Goal: Task Accomplishment & Management: Manage account settings

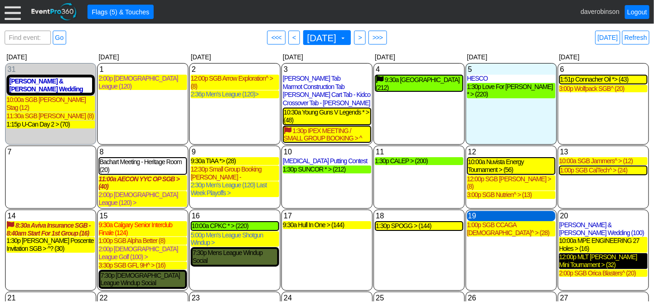
scroll to position [51, 0]
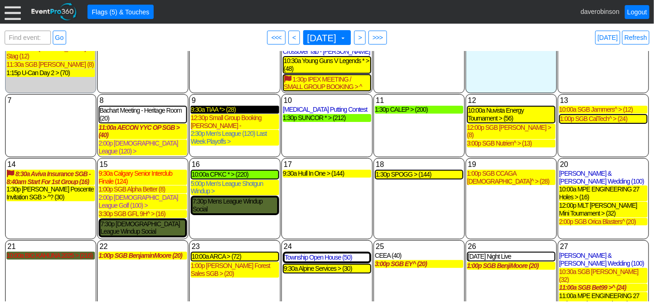
click at [238, 111] on div "9:30a TIAA *> (28)" at bounding box center [235, 110] width 88 height 8
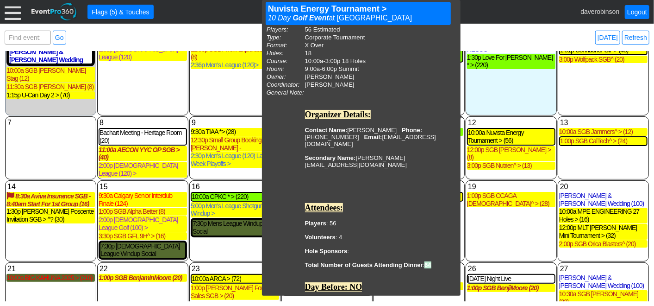
scroll to position [0, 0]
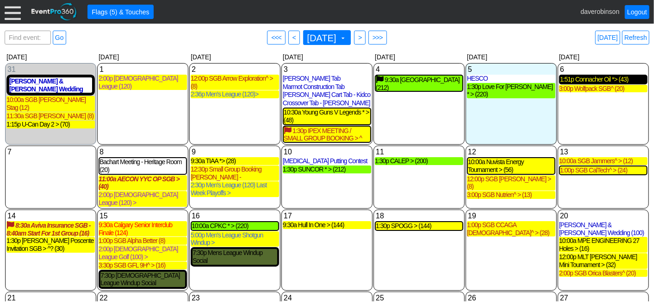
click at [597, 80] on div "1:51p Connacher Oil *> (43)" at bounding box center [603, 79] width 87 height 8
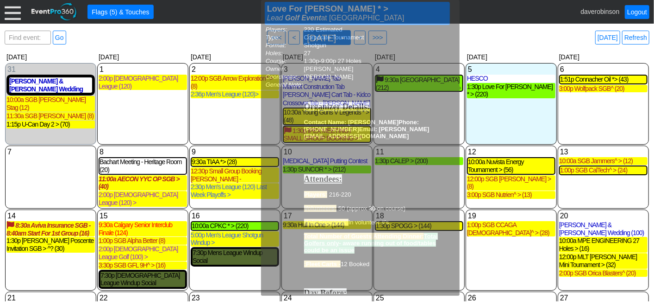
click at [500, 14] on div "● Flags (5) & Touches" at bounding box center [329, 12] width 484 height 14
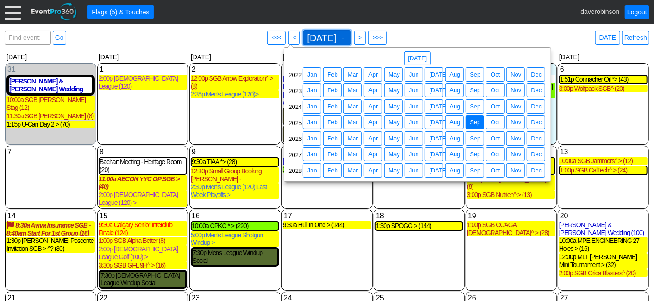
click at [347, 38] on span at bounding box center [342, 37] width 7 height 7
click at [476, 108] on span "Sep" at bounding box center [475, 106] width 14 height 9
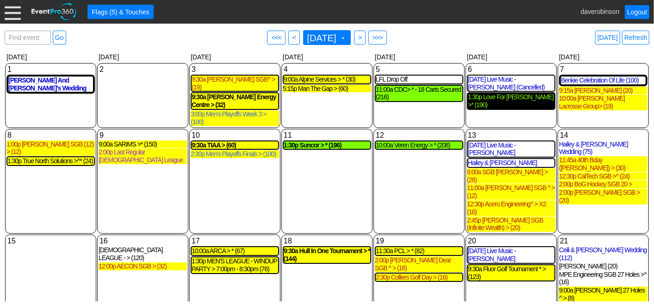
click at [508, 98] on div "1:30p Love For Lewiston >* (190)" at bounding box center [511, 101] width 87 height 16
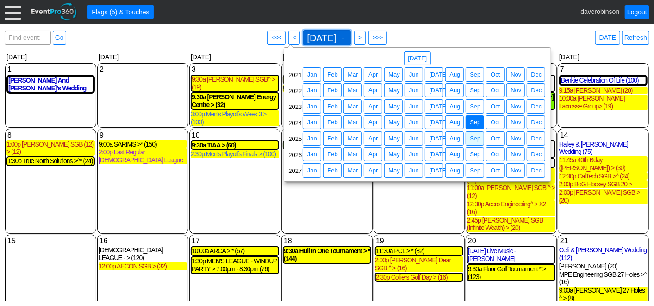
click at [347, 35] on span at bounding box center [342, 37] width 7 height 7
click at [476, 137] on span "Sep" at bounding box center [475, 138] width 14 height 9
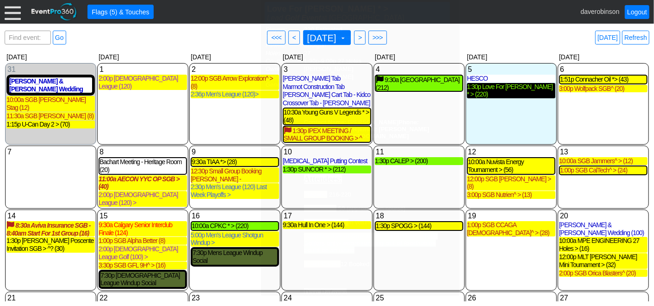
click at [502, 89] on div "1:30p Love For Lewiston * > (220)" at bounding box center [511, 91] width 88 height 16
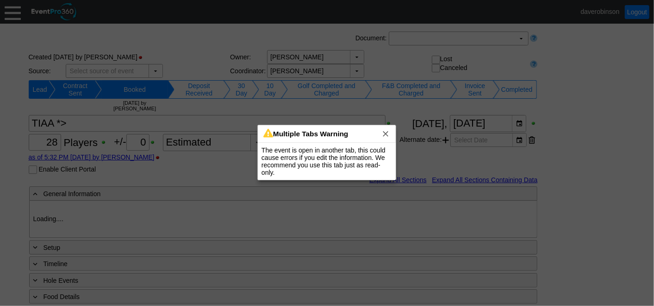
type input "Heritage Pointe Golf Club"
type input "Corporate Tournament"
type input "Scramble"
type input "Single Tee"
type input "Black"
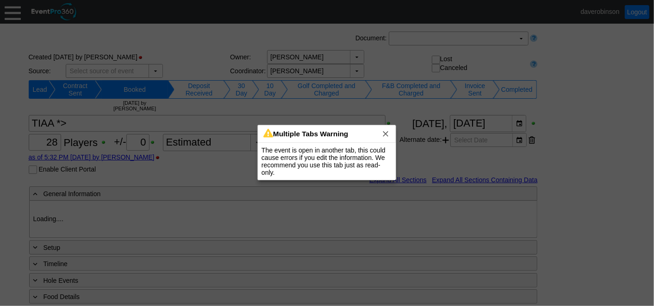
type input "Red"
type input "1046131"
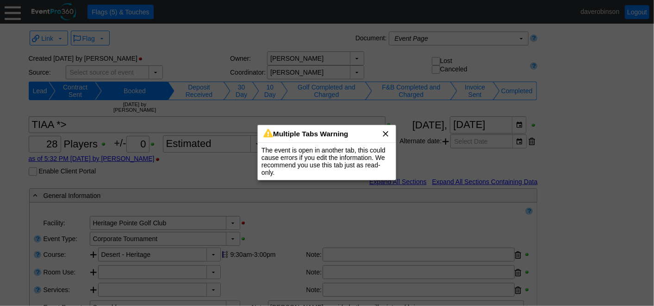
click at [386, 134] on span "x" at bounding box center [385, 133] width 9 height 9
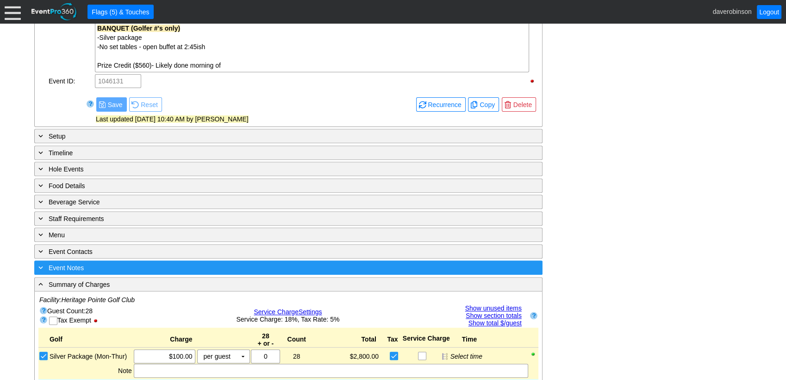
scroll to position [514, 0]
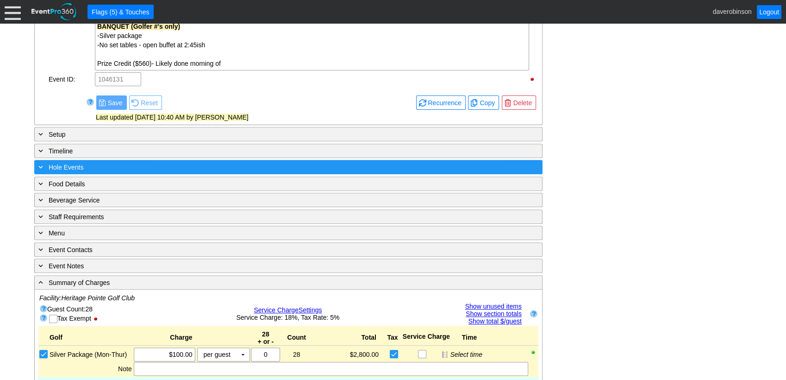
click at [57, 163] on span "Hole Events" at bounding box center [66, 166] width 35 height 7
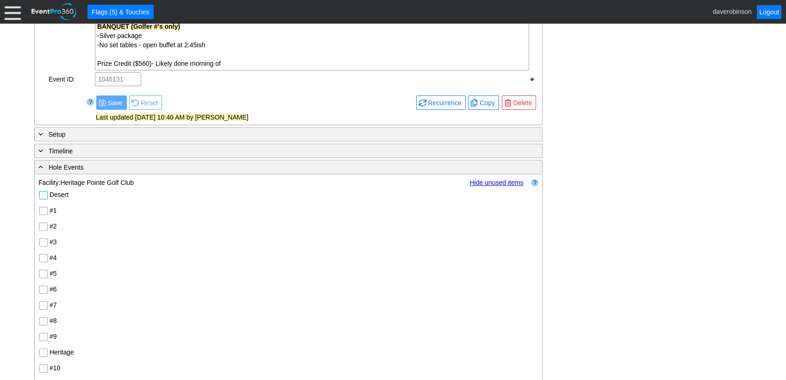
click at [43, 194] on input "Desert" at bounding box center [44, 195] width 9 height 9
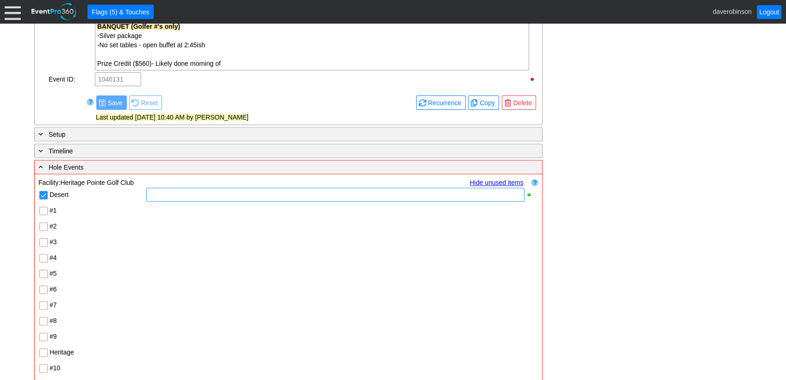
click at [181, 198] on div at bounding box center [335, 194] width 378 height 14
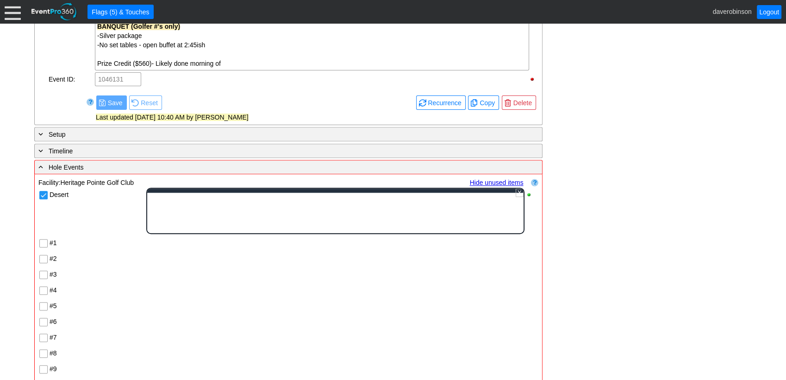
scroll to position [0, 0]
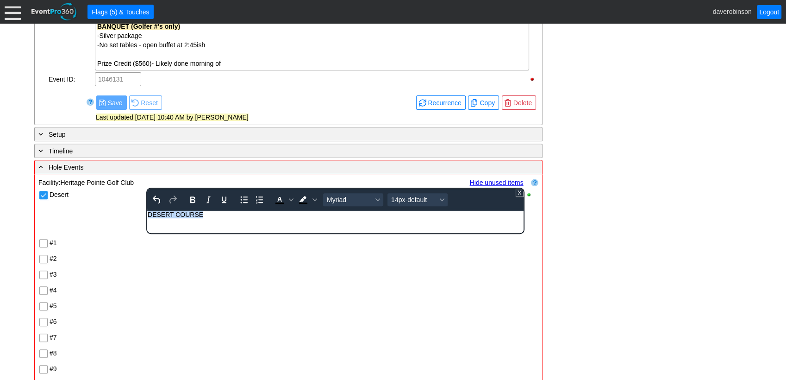
drag, startPoint x: 134, startPoint y: 210, endPoint x: 322, endPoint y: 407, distance: 272.5
click at [147, 211] on html "DESERT COURSE" at bounding box center [335, 217] width 376 height 12
click at [191, 198] on icon "Bold" at bounding box center [192, 199] width 11 height 11
click at [290, 197] on icon "Text color Black" at bounding box center [291, 199] width 5 height 5
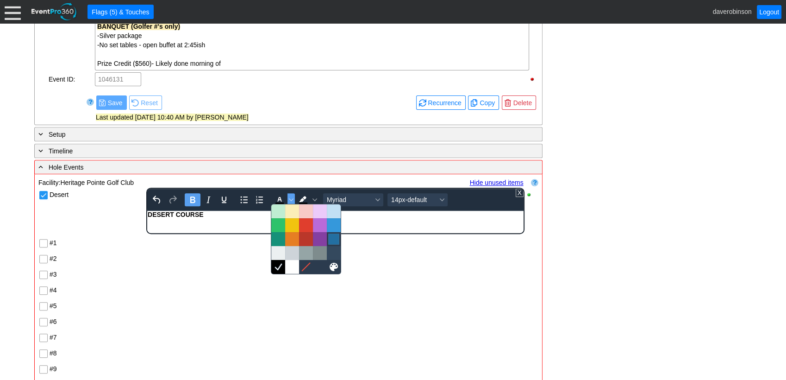
click at [335, 241] on div at bounding box center [333, 238] width 11 height 11
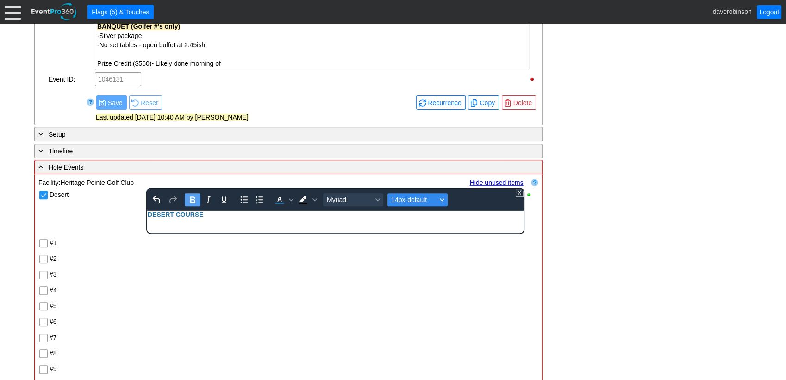
click at [440, 198] on icon "Font size 14px-default" at bounding box center [442, 199] width 5 height 5
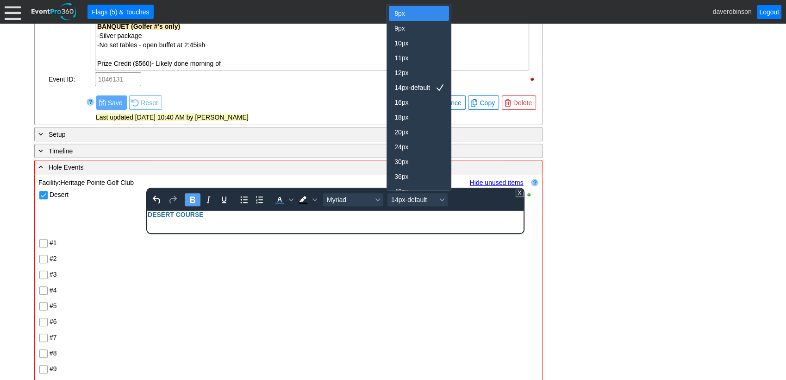
scroll to position [8, 0]
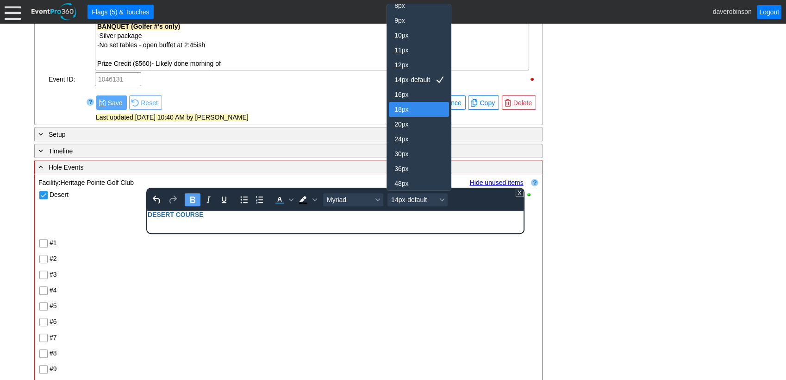
click at [414, 105] on div "18px" at bounding box center [412, 109] width 36 height 11
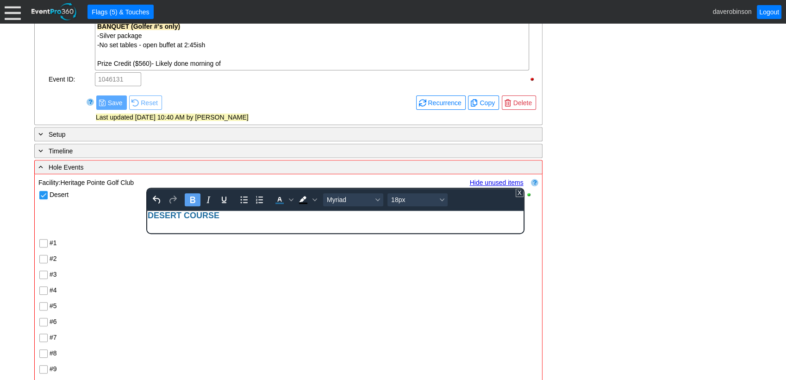
click at [238, 264] on div "Desert To open the popup, press Shift+Enter To open the popup, press Shift+Ente…" at bounding box center [288, 368] width 500 height 363
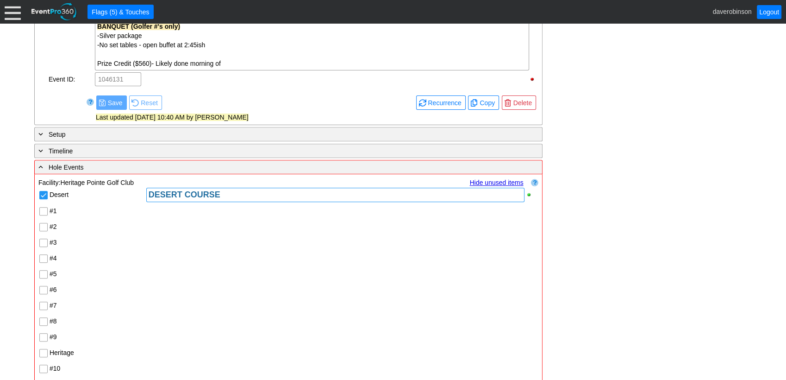
click at [45, 241] on input "#3" at bounding box center [44, 243] width 9 height 9
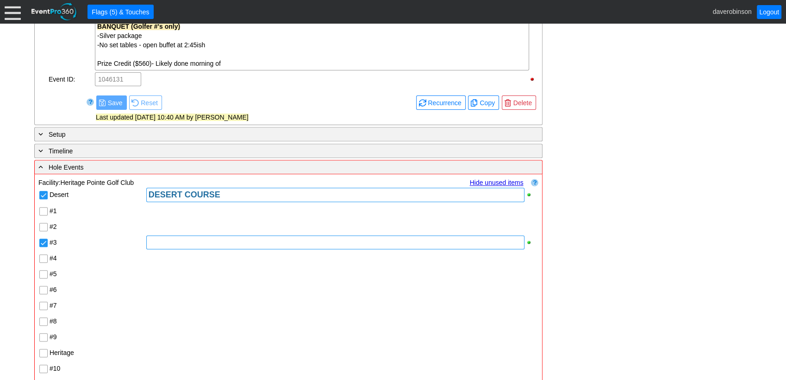
click at [193, 244] on div at bounding box center [335, 242] width 378 height 14
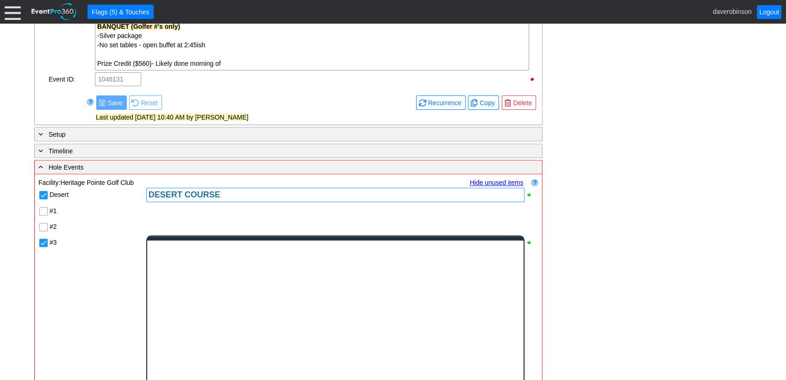
scroll to position [0, 0]
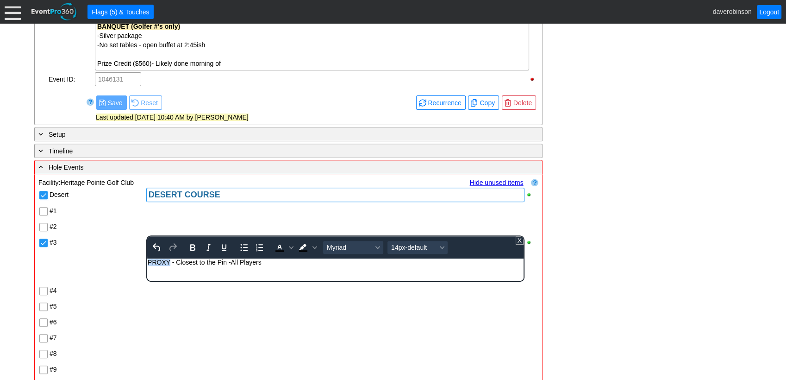
drag, startPoint x: 147, startPoint y: 262, endPoint x: 169, endPoint y: 264, distance: 21.9
click at [169, 264] on div "PROXY - Closest to the Pin -All Players" at bounding box center [334, 261] width 375 height 7
drag, startPoint x: 193, startPoint y: 247, endPoint x: 268, endPoint y: 250, distance: 75.5
click at [194, 247] on icon "Bold" at bounding box center [192, 247] width 11 height 11
click at [311, 246] on span "Background color Black" at bounding box center [314, 247] width 7 height 13
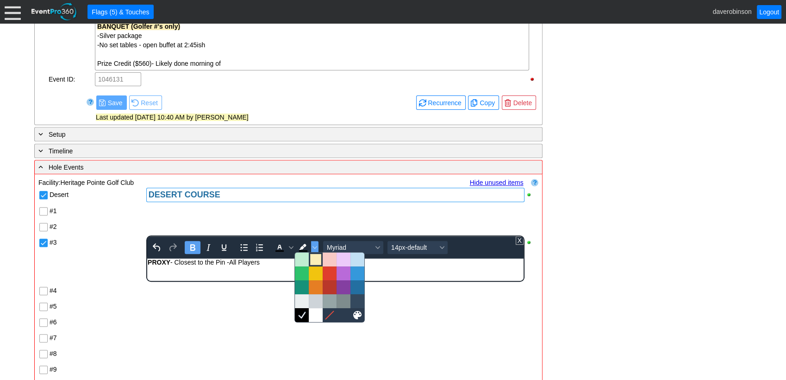
drag, startPoint x: 312, startPoint y: 256, endPoint x: 162, endPoint y: 3, distance: 293.8
click at [312, 256] on div at bounding box center [315, 259] width 11 height 11
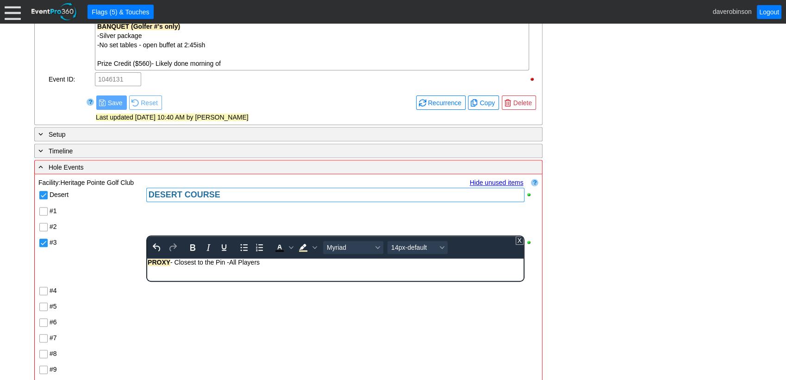
click at [296, 269] on body "PROXY - Closest to the Pin -All Players" at bounding box center [335, 264] width 376 height 12
drag, startPoint x: 271, startPoint y: 262, endPoint x: 132, endPoint y: 254, distance: 138.7
click at [147, 258] on html "PROXY - Closest to the Pin -All Players" at bounding box center [335, 264] width 376 height 12
copy div "PROXY - Closest to the Pin -All Players"
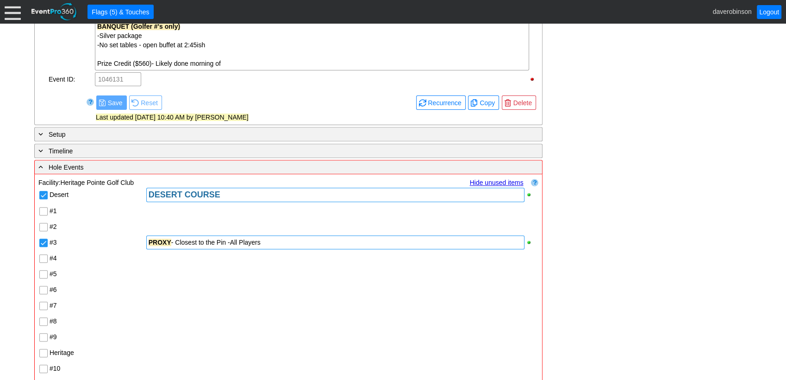
click at [107, 267] on div "Desert DESERT COURSE #1 #2 #3 PROXY - Closest to the Pin -All Players #4 #5 #6 …" at bounding box center [288, 352] width 500 height 331
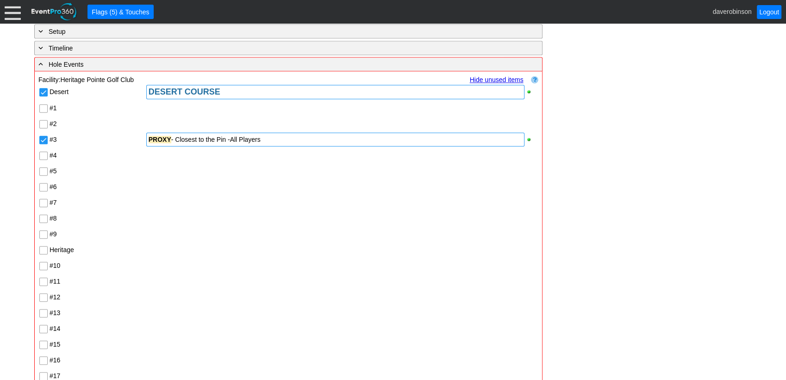
scroll to position [669, 0]
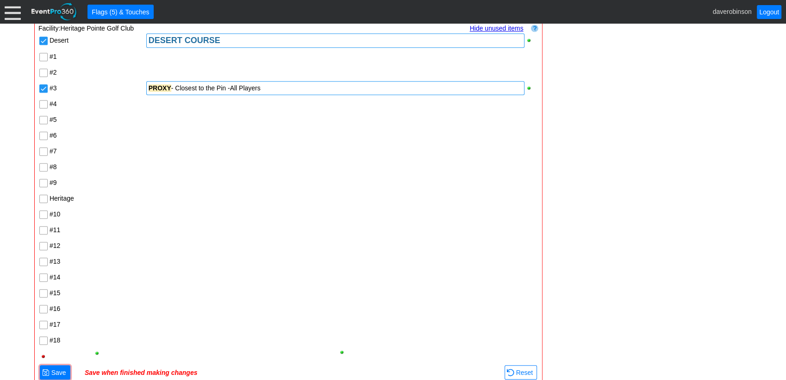
click at [42, 229] on input "#11" at bounding box center [44, 230] width 9 height 9
click at [154, 232] on div at bounding box center [335, 230] width 378 height 14
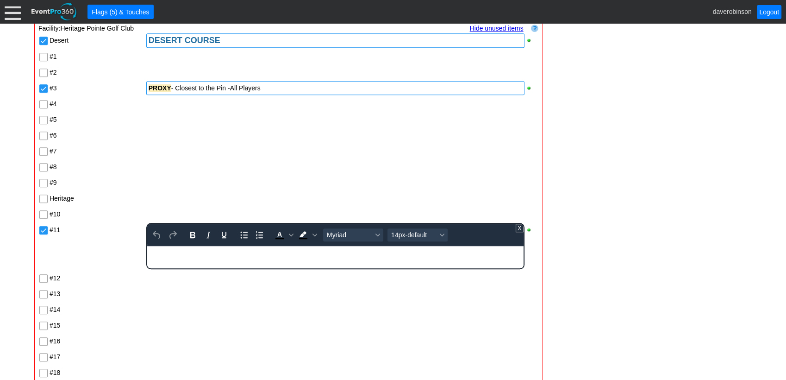
scroll to position [0, 0]
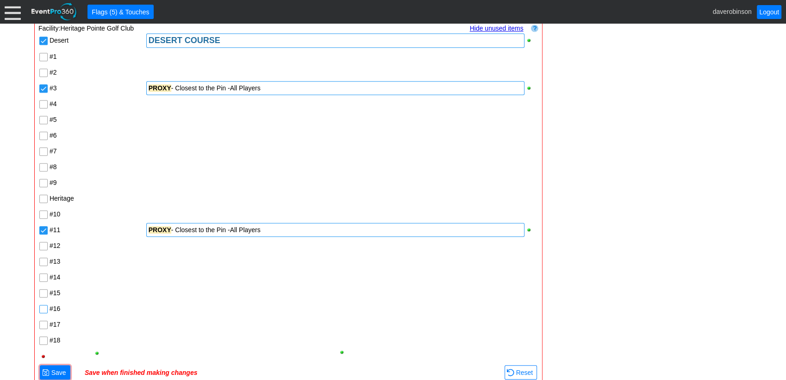
click at [42, 308] on div "Desert DESERT COURSE #1 #2 #3 PROXY - Closest to the Pin -All Players #4 #5 #6 …" at bounding box center [288, 197] width 500 height 331
click at [43, 275] on input "#14" at bounding box center [44, 278] width 9 height 9
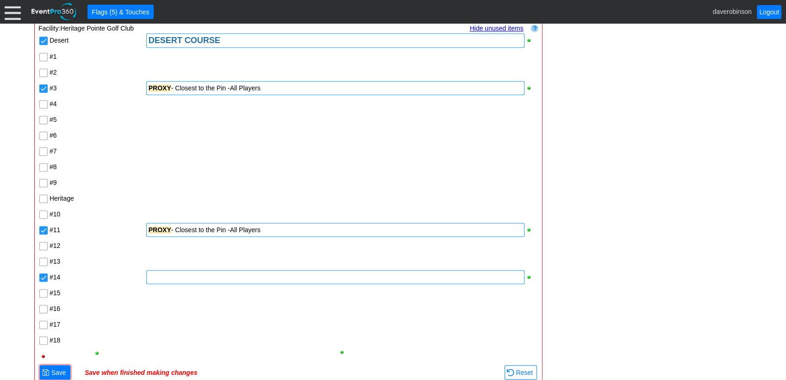
click at [163, 277] on div at bounding box center [335, 277] width 378 height 14
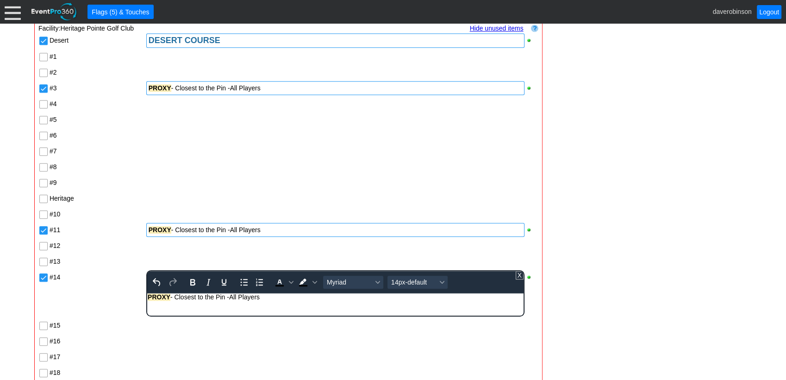
click at [580, 267] on div "- General Information ▼ Loading.... Remove all highlights Facility: ▼ Χ Heritag…" at bounding box center [392, 337] width 723 height 1637
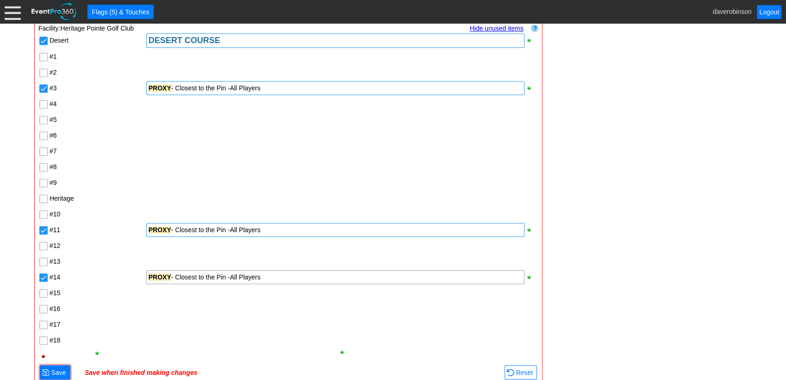
click at [225, 226] on div "PROXY - Closest to the Pin -All Players" at bounding box center [336, 229] width 374 height 9
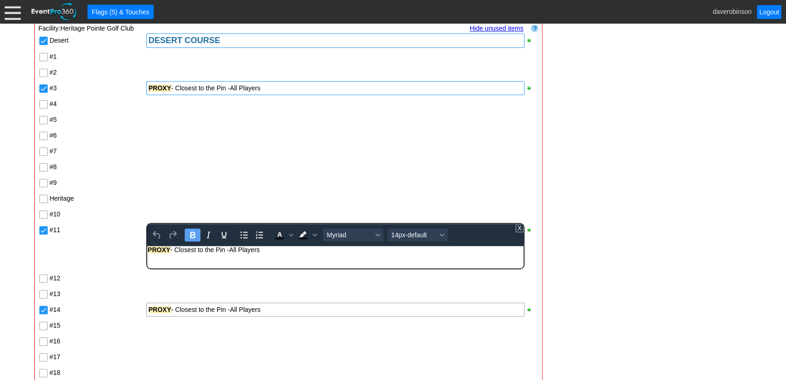
click at [225, 249] on div "PROXY - Closest to the Pin -All Players" at bounding box center [334, 249] width 375 height 7
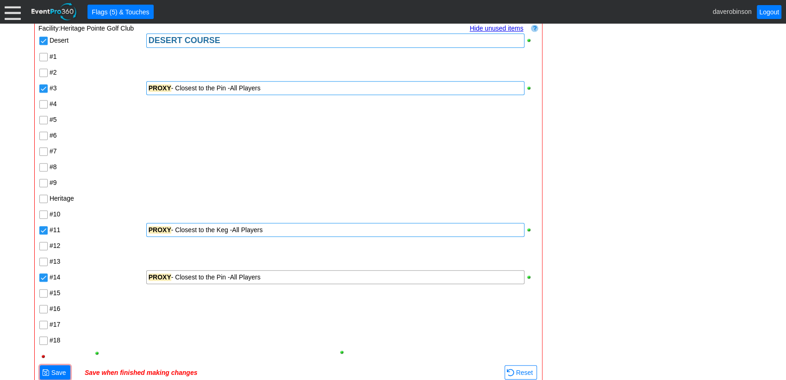
click at [584, 269] on div "- General Information ▼ Loading.... Remove all highlights Facility: ▼ Χ Heritag…" at bounding box center [392, 321] width 723 height 1604
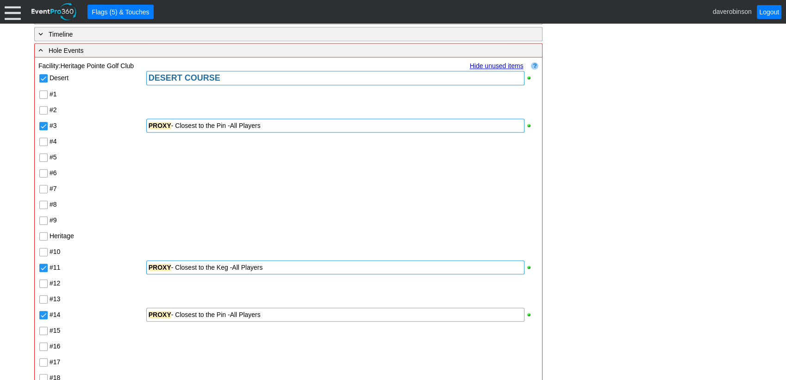
scroll to position [617, 0]
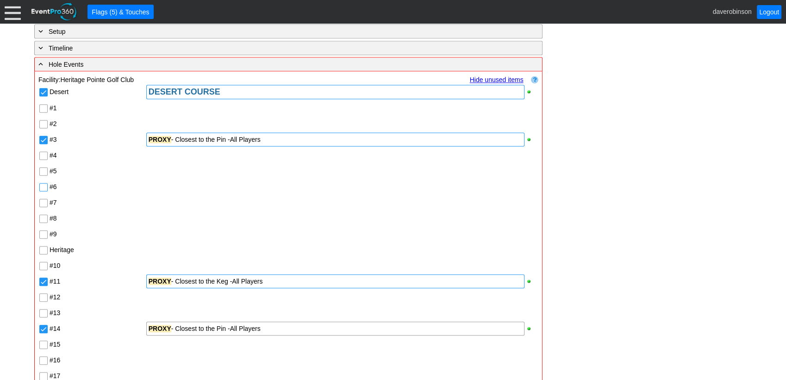
click at [44, 183] on input "#6" at bounding box center [44, 187] width 9 height 9
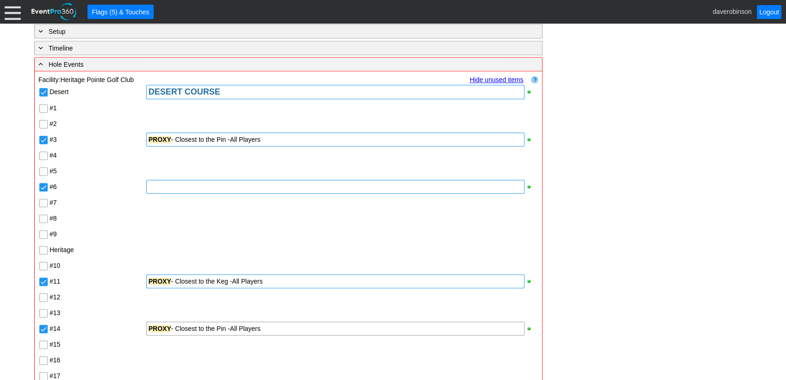
click at [173, 187] on div at bounding box center [335, 187] width 378 height 14
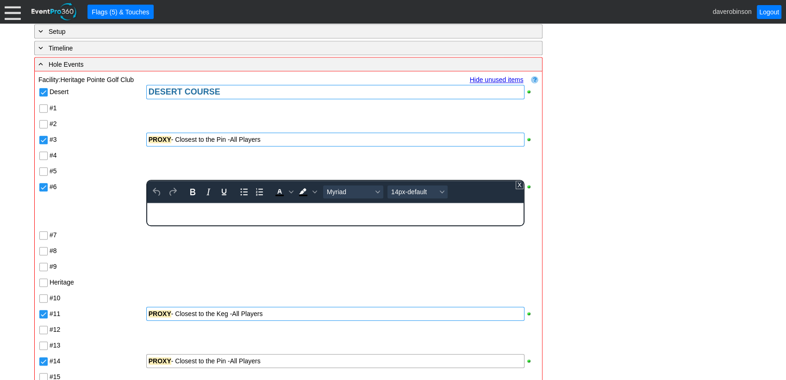
scroll to position [0, 0]
click at [227, 207] on div "PROXY - Closest to the Pin -All Players" at bounding box center [334, 206] width 375 height 7
click at [229, 242] on div "Desert DESERT COURSE #1 #2 #3 PROXY - Closest to the Pin -All Players #4 #5 #6 …" at bounding box center [288, 265] width 500 height 363
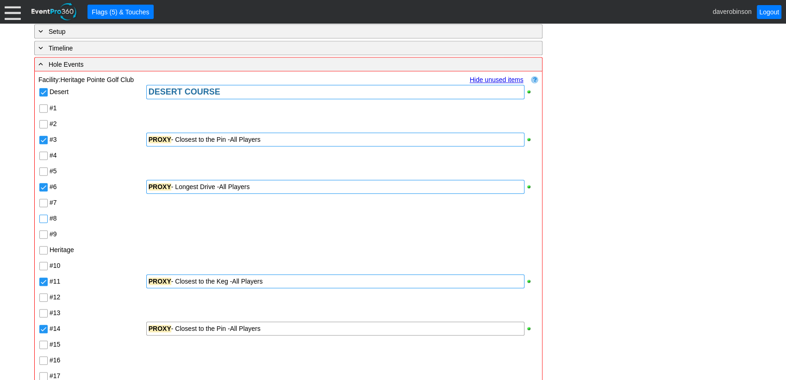
click at [44, 217] on input "#8" at bounding box center [44, 219] width 9 height 9
click at [167, 220] on div at bounding box center [335, 218] width 378 height 14
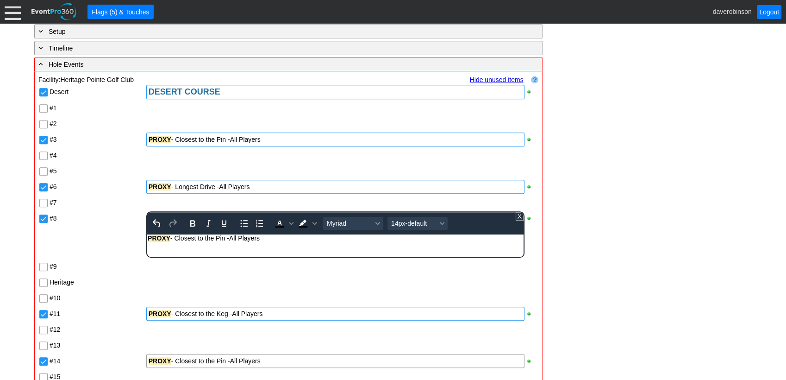
drag, startPoint x: 260, startPoint y: 239, endPoint x: 181, endPoint y: 238, distance: 78.7
click at [181, 238] on div "PROXY - Closest to the Pin -All Players" at bounding box center [334, 237] width 375 height 7
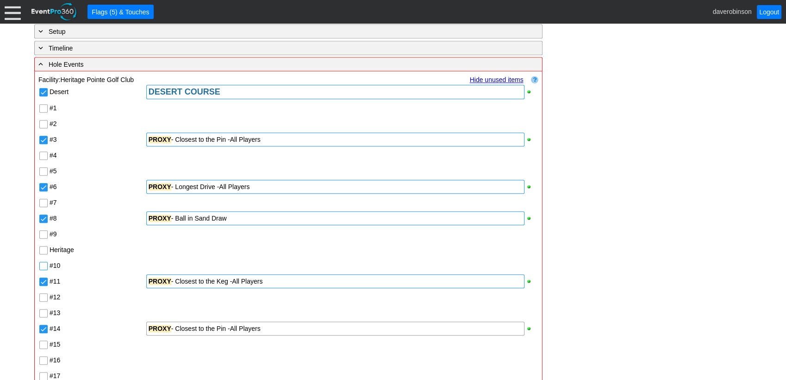
click at [44, 264] on div "Desert DESERT COURSE #1 #2 #3 PROXY - Closest to the Pin -All Players #4 #5 #6 …" at bounding box center [288, 249] width 500 height 331
click at [44, 233] on input "#9" at bounding box center [44, 235] width 9 height 9
click at [179, 233] on div at bounding box center [335, 234] width 378 height 14
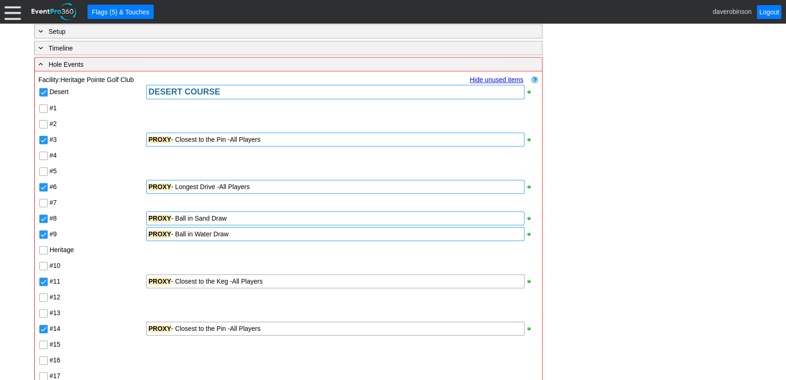
click at [602, 242] on div "- General Information ▼ Loading.... Remove all highlights Facility: ▼ Χ Heritag…" at bounding box center [392, 372] width 723 height 1604
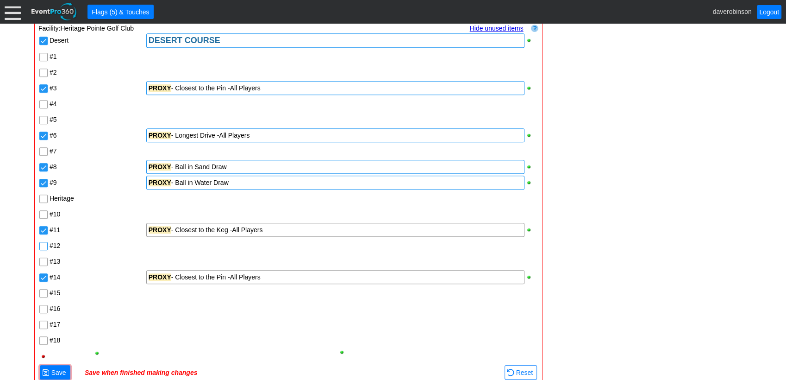
click at [43, 244] on input "#12" at bounding box center [44, 246] width 9 height 9
click at [144, 245] on div "#12" at bounding box center [97, 245] width 97 height 16
click at [148, 247] on div at bounding box center [335, 245] width 378 height 14
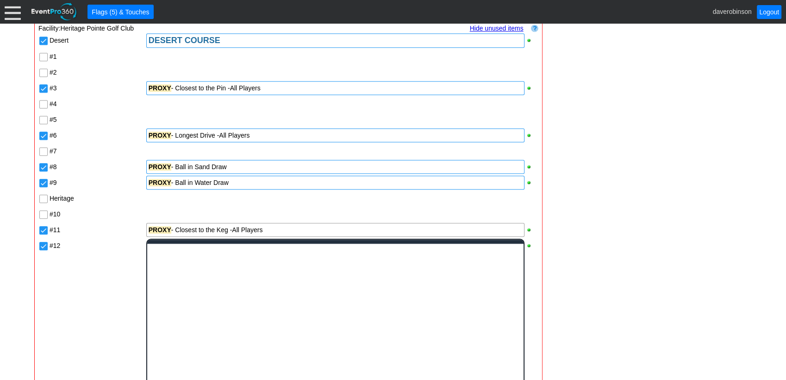
scroll to position [0, 0]
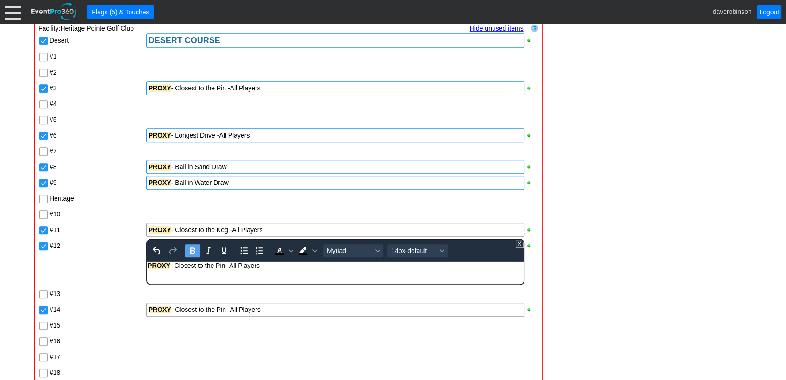
drag, startPoint x: 270, startPoint y: 269, endPoint x: 116, endPoint y: 278, distance: 154.4
click at [147, 274] on html "PROXY - Closest to the Pin -All Players" at bounding box center [335, 268] width 376 height 12
drag, startPoint x: 277, startPoint y: 267, endPoint x: 464, endPoint y: 515, distance: 311.0
click at [382, 265] on div "HOLE IN ONE - $5k - No Tables or Chairs - Min Men 161yd / Ladies 151yds" at bounding box center [334, 265] width 375 height 7
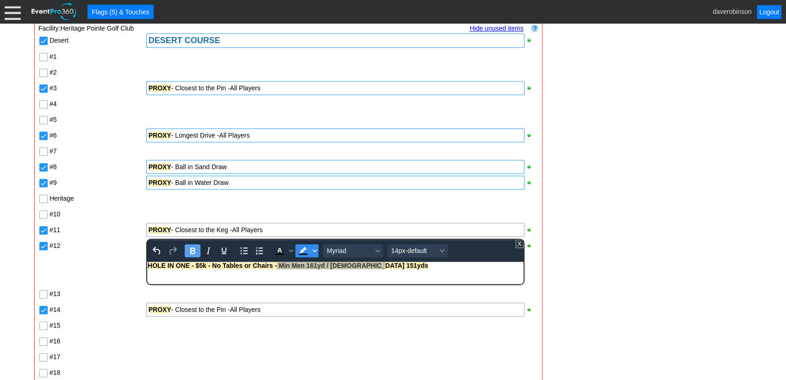
click at [315, 248] on icon "Background color Black" at bounding box center [314, 250] width 5 height 5
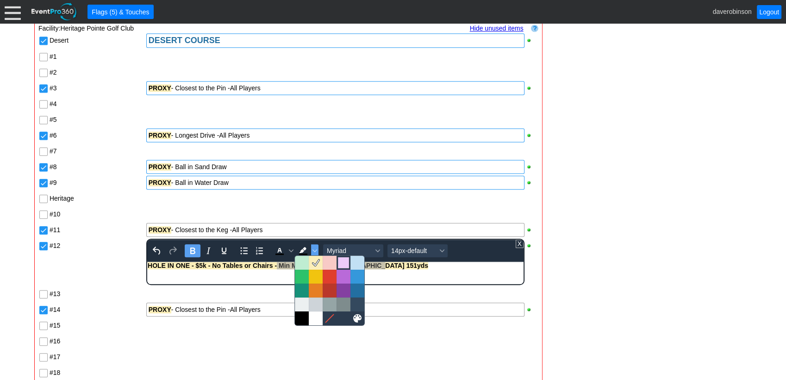
click at [345, 265] on div at bounding box center [343, 262] width 11 height 11
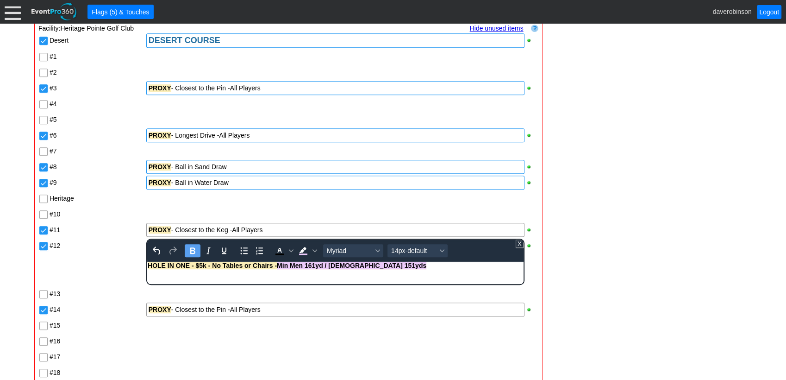
click at [605, 286] on div "- General Information ▼ Loading.... Remove all highlights Facility: ▼ Χ Heritag…" at bounding box center [392, 337] width 723 height 1637
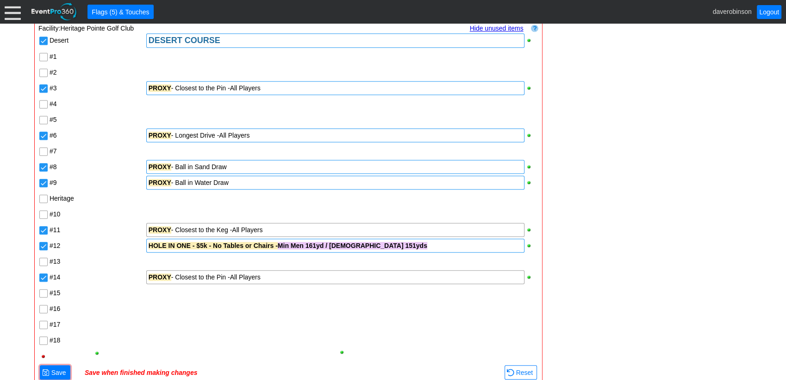
click at [220, 318] on div at bounding box center [341, 324] width 393 height 16
click at [58, 368] on span "Save" at bounding box center [59, 372] width 19 height 9
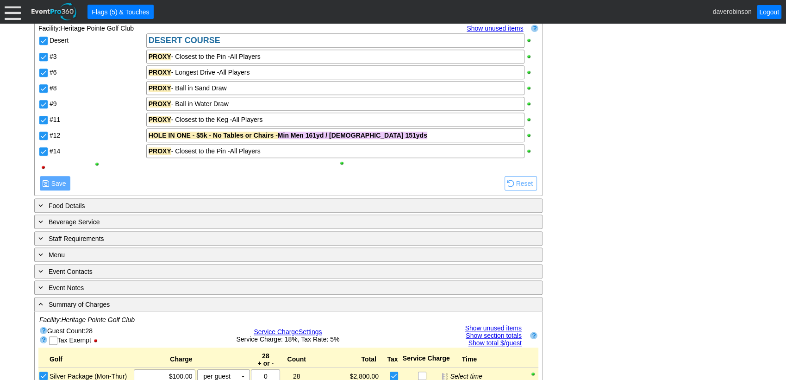
scroll to position [617, 0]
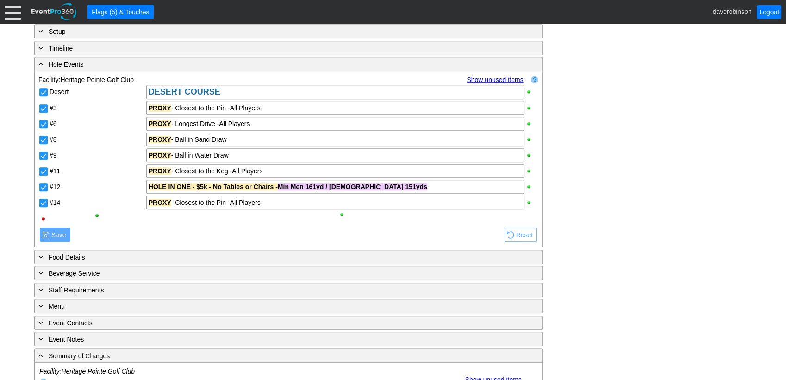
click at [496, 76] on link "Show unused items" at bounding box center [495, 79] width 56 height 7
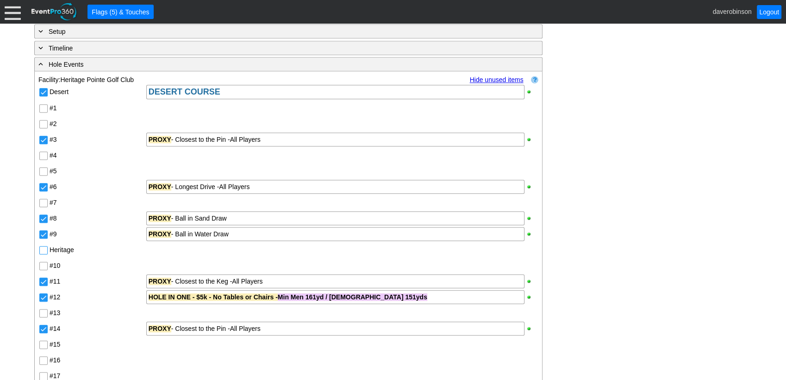
click at [44, 249] on input "Heritage" at bounding box center [44, 250] width 9 height 9
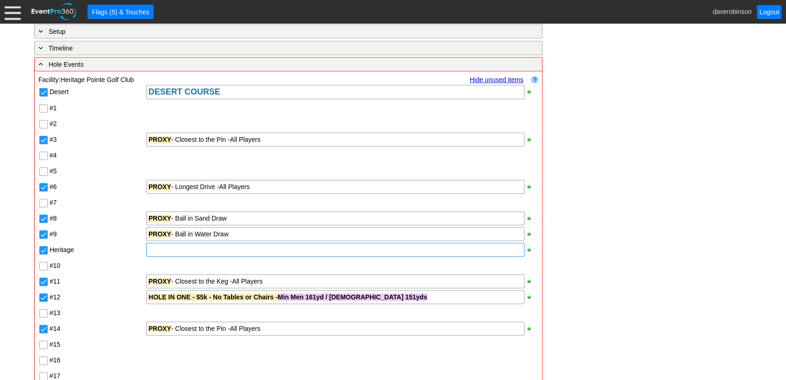
click at [172, 246] on div at bounding box center [335, 250] width 378 height 14
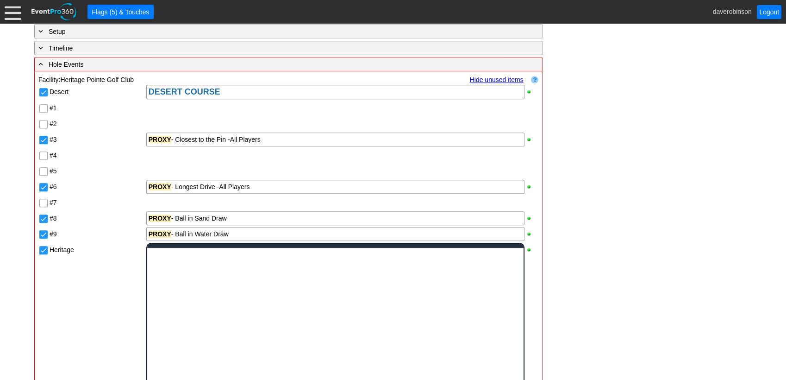
scroll to position [0, 0]
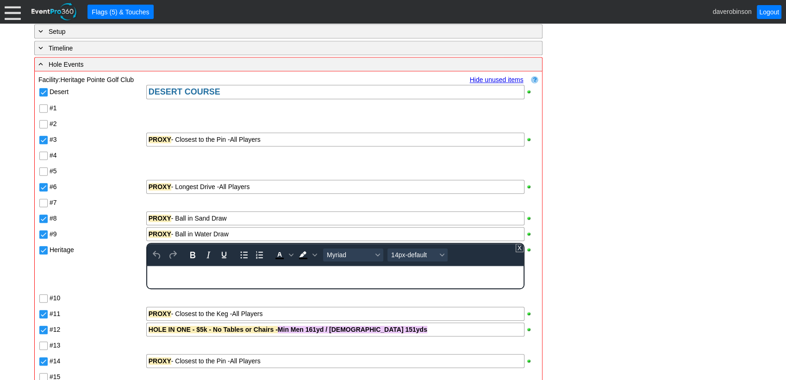
paste body "Rich Text Area. Press ALT-0 for help."
click at [230, 269] on div "PROXY - Closest to the Pin -All Players" at bounding box center [334, 269] width 375 height 7
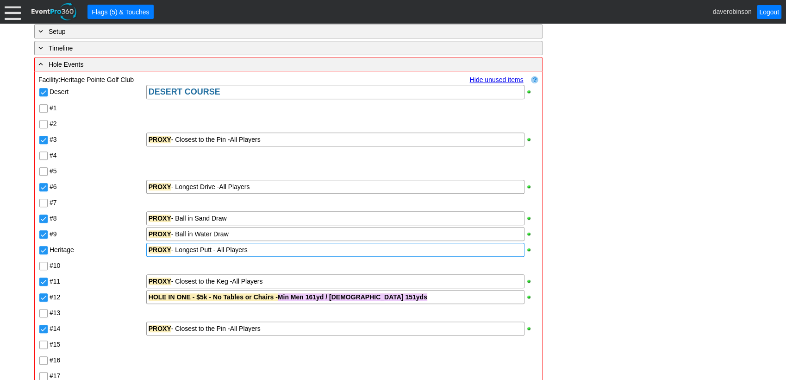
click at [646, 248] on div "- General Information ▼ Loading.... Remove all highlights Facility: ▼ Χ Heritag…" at bounding box center [392, 372] width 723 height 1604
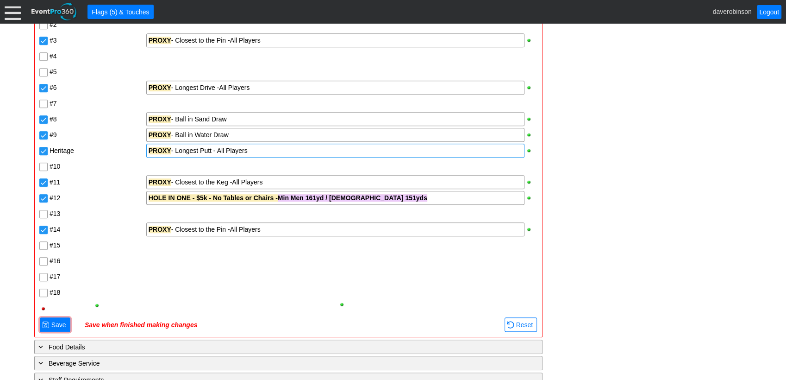
scroll to position [720, 0]
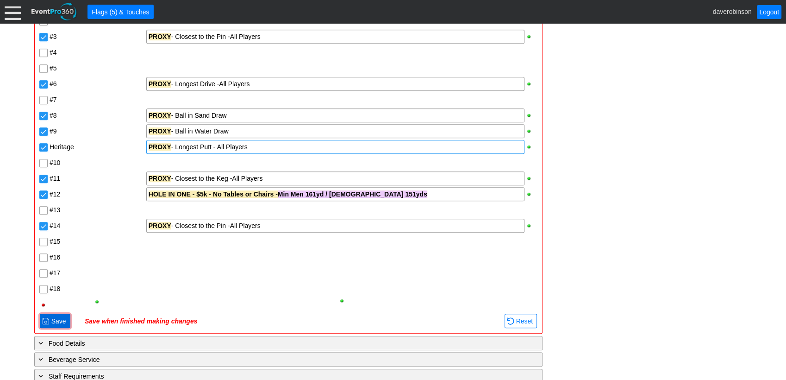
click at [62, 317] on span "Save" at bounding box center [59, 320] width 19 height 9
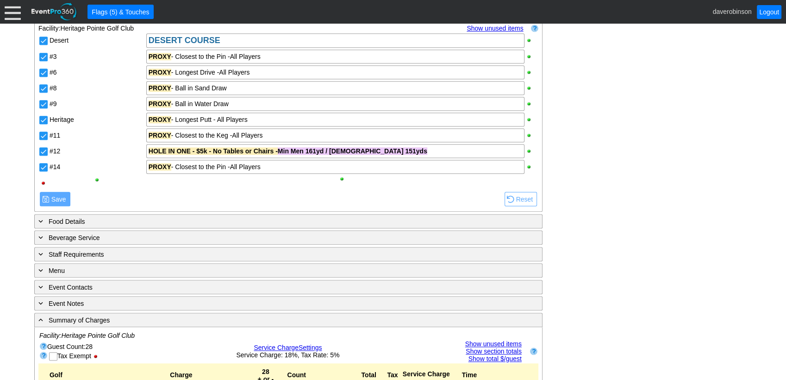
scroll to position [617, 0]
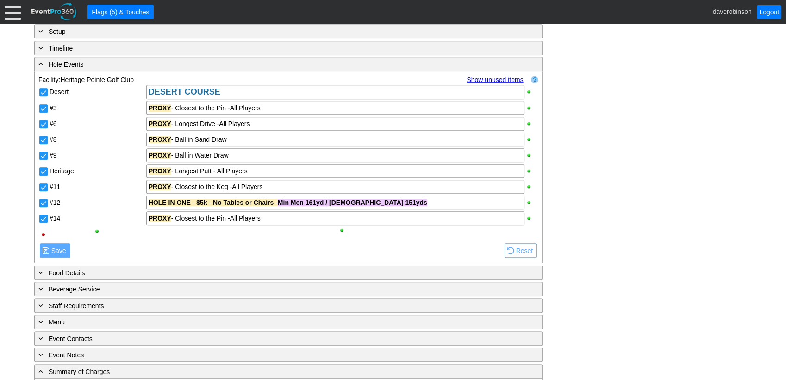
click at [484, 76] on link "Show unused items" at bounding box center [495, 79] width 56 height 7
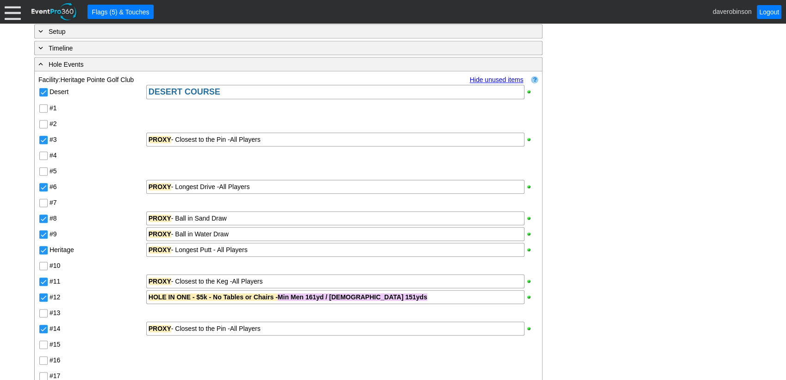
click at [44, 267] on input "#10" at bounding box center [44, 266] width 9 height 9
drag, startPoint x: 275, startPoint y: 247, endPoint x: 202, endPoint y: 246, distance: 72.2
click at [202, 246] on div "PROXY - Longest Putt - All Players" at bounding box center [336, 249] width 374 height 9
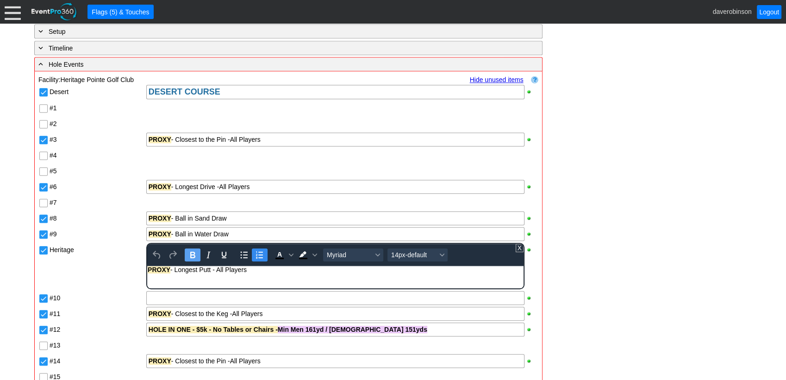
scroll to position [0, 0]
drag, startPoint x: 231, startPoint y: 270, endPoint x: 283, endPoint y: 528, distance: 263.1
click at [147, 266] on html "PROXY - Longest Putt - All Players" at bounding box center [335, 272] width 376 height 12
copy div "PROXY - Longest Putt - All Players"
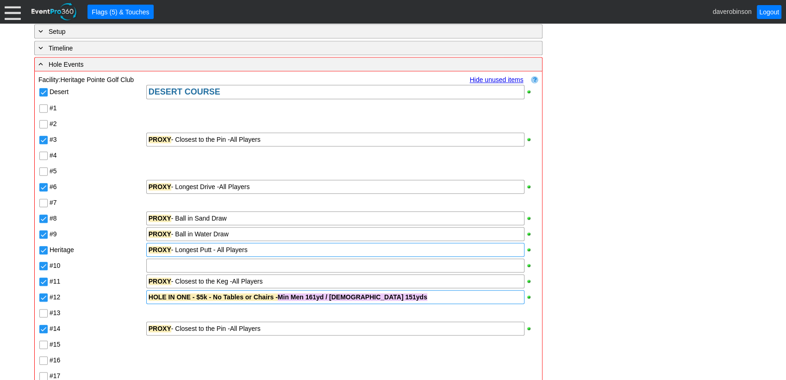
click at [168, 297] on div "Desert DESERT COURSE #1 #2 #3 PROXY - Closest to the Pin -All Players #4 #5 #6 …" at bounding box center [288, 249] width 500 height 331
click at [162, 262] on div at bounding box center [335, 265] width 378 height 14
click at [259, 245] on div "PROXY - Longest Putt - All Players" at bounding box center [336, 249] width 374 height 9
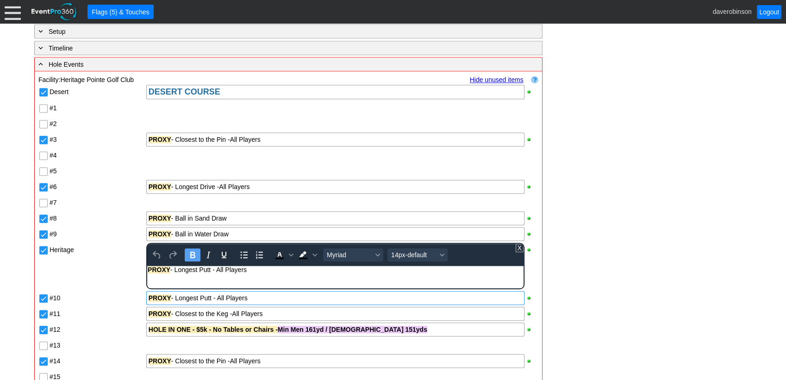
drag, startPoint x: 256, startPoint y: 272, endPoint x: 274, endPoint y: 531, distance: 259.4
click at [147, 266] on html "PROXY - Longest Putt - All Players" at bounding box center [335, 272] width 376 height 12
drag, startPoint x: 211, startPoint y: 270, endPoint x: 144, endPoint y: 266, distance: 66.8
click at [147, 266] on html "HERITAGE COURSE" at bounding box center [335, 272] width 376 height 12
click at [187, 254] on icon "Bold" at bounding box center [192, 254] width 11 height 11
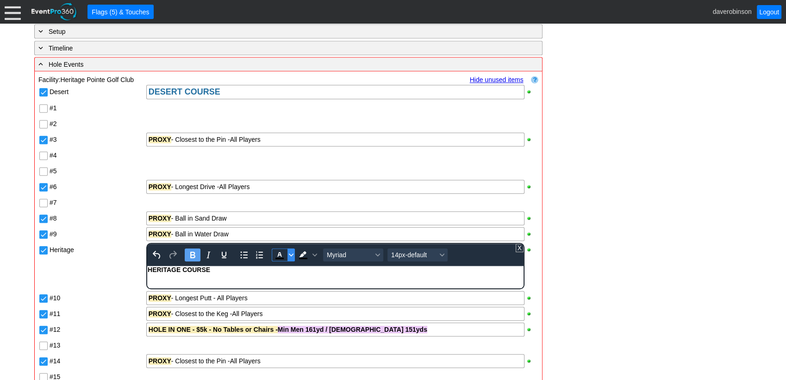
click at [292, 256] on span "Text color Black" at bounding box center [290, 254] width 7 height 13
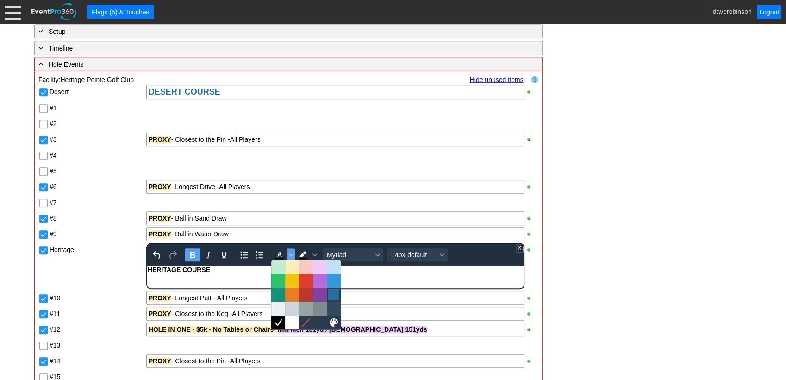
click at [334, 292] on div at bounding box center [333, 294] width 11 height 11
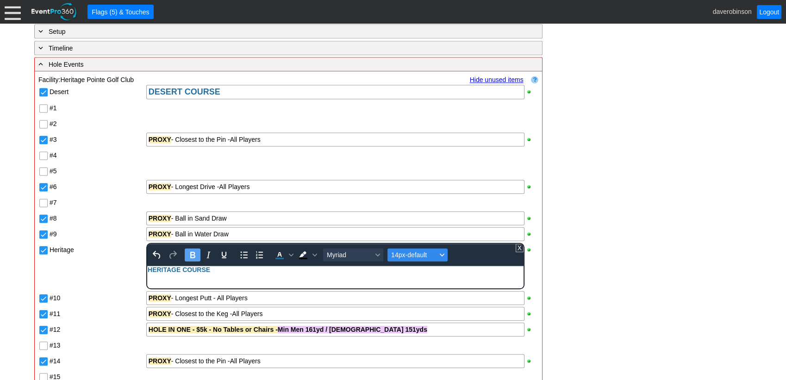
click at [442, 254] on icon "Font size 14px-default" at bounding box center [442, 254] width 5 height 5
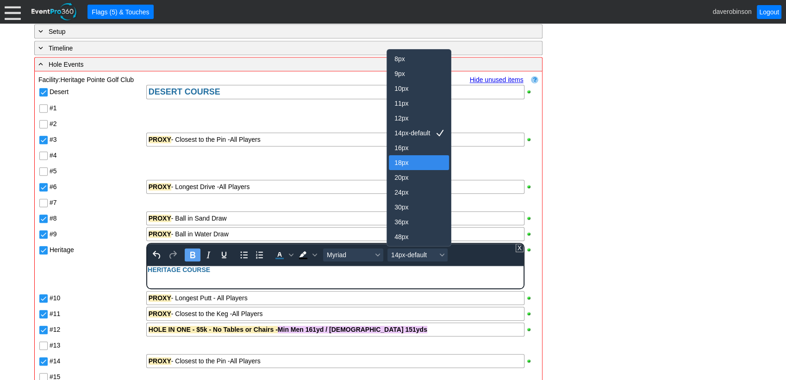
click at [408, 168] on div "18px" at bounding box center [412, 162] width 36 height 11
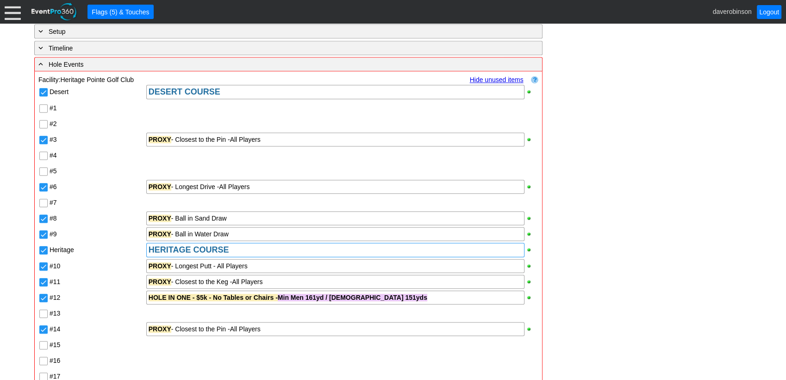
click at [641, 244] on div "- General Information ▼ Loading.... Remove all highlights Facility: ▼ Χ Heritag…" at bounding box center [392, 372] width 723 height 1605
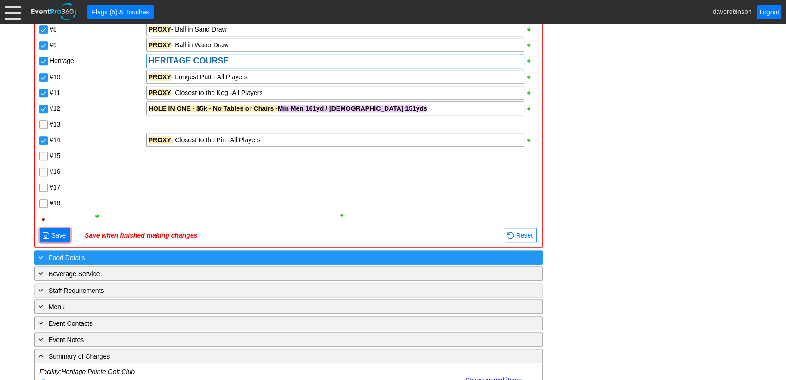
scroll to position [771, 0]
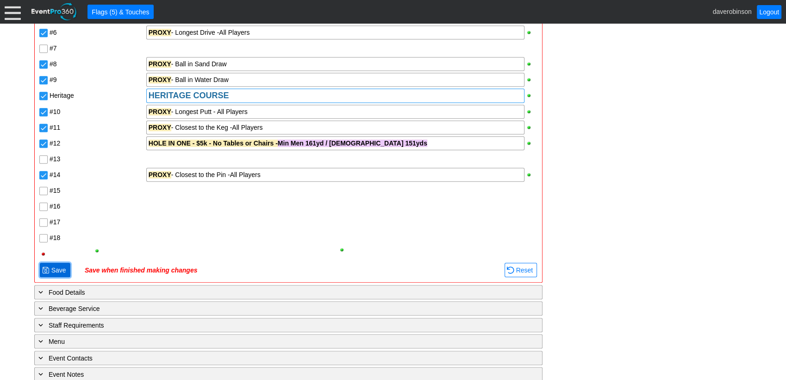
click at [56, 265] on span "Save" at bounding box center [59, 269] width 19 height 9
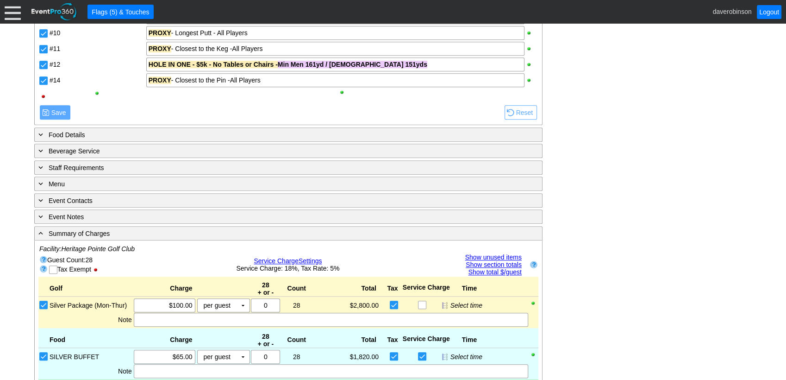
click at [681, 217] on div "- General Information ▼ Loading.... Remove all highlights Facility: ▼ Χ Heritag…" at bounding box center [392, 139] width 723 height 1447
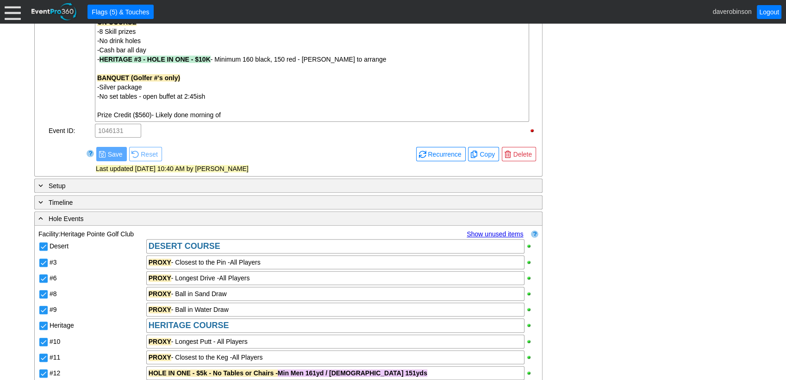
scroll to position [411, 0]
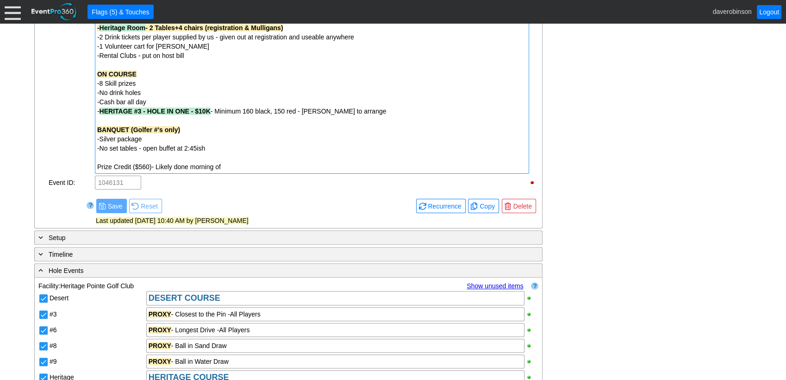
click at [203, 126] on div "BANQUET (Golfer #'s only)" at bounding box center [312, 129] width 430 height 9
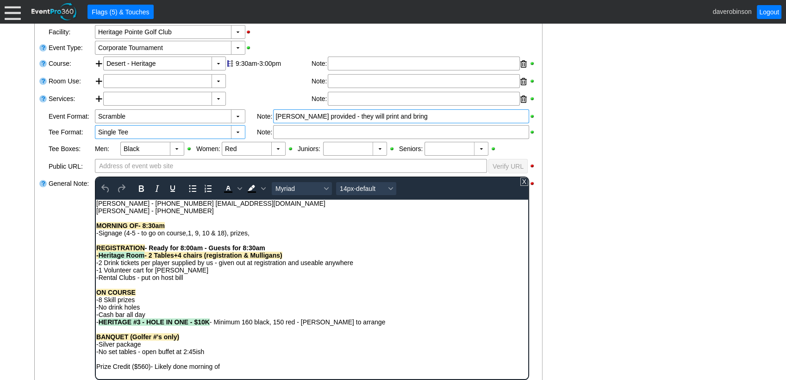
scroll to position [0, 0]
click at [200, 319] on span "HERITAGE #3 - HOLE IN ONE - $10K" at bounding box center [153, 321] width 111 height 7
click at [201, 319] on span "HERITAGE #3 - HOLE IN ONE - $10K" at bounding box center [153, 321] width 111 height 7
click at [250, 322] on span "- HERITAGE #3 - HOLE IN ONE - $5K - Minimum 160 black, 150 red - Dave to arrange" at bounding box center [239, 321] width 286 height 7
click at [281, 321] on span "- HERITAGE #3 - HOLE IN ONE - $5K - Minimum 161 black, 150 red - Dave to arrange" at bounding box center [239, 321] width 286 height 7
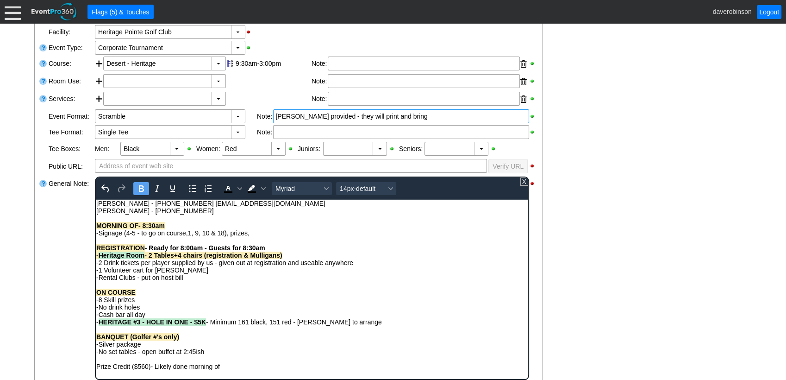
click at [206, 322] on span "- HERITAGE #3 - HOLE IN ONE - $5K - Minimum 161 black, 151 red - Dave to arrange" at bounding box center [239, 321] width 286 height 7
click at [408, 323] on div "- HERITAGE #3 - HOLE IN ONE - $5K (Dave has done) - Minimum 161 black, 151 red …" at bounding box center [311, 321] width 431 height 7
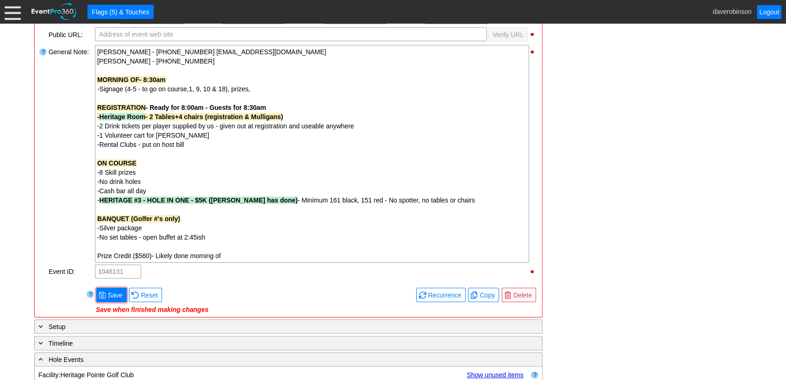
scroll to position [345, 0]
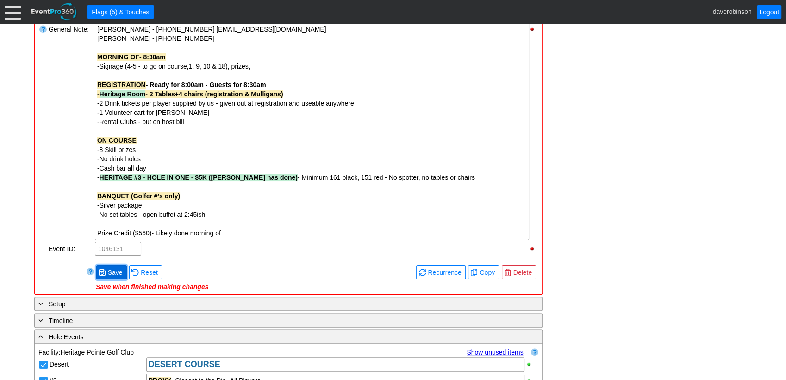
click at [109, 269] on span "Save" at bounding box center [115, 272] width 19 height 9
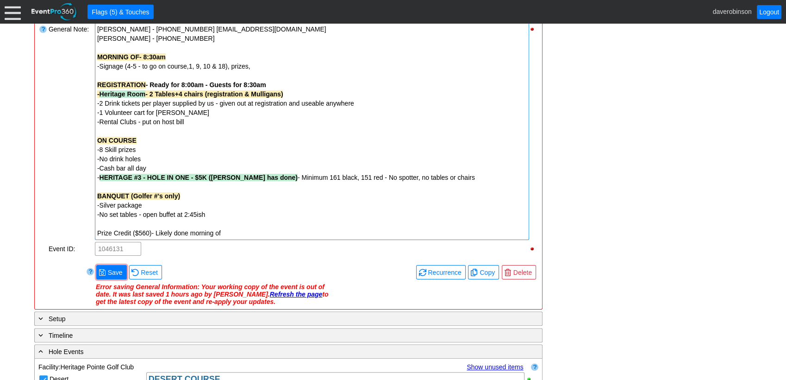
drag, startPoint x: 100, startPoint y: 175, endPoint x: 140, endPoint y: 176, distance: 40.3
click at [140, 176] on span "HERITAGE #3 - HOLE IN ONE - $5K (Dave has done)" at bounding box center [199, 177] width 198 height 7
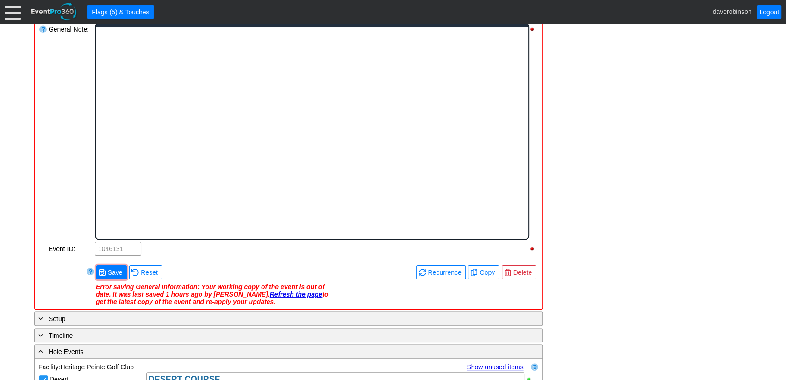
scroll to position [0, 0]
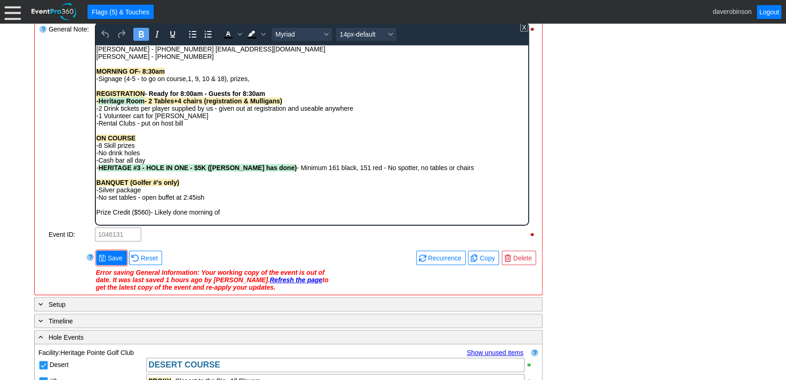
drag, startPoint x: 97, startPoint y: 166, endPoint x: 437, endPoint y: 168, distance: 339.4
click at [437, 168] on div "- HERITAGE #3 - HOLE IN ONE - $5K (Dave has done) - Minimum 161 black, 151 red …" at bounding box center [311, 166] width 431 height 7
copy span "HERITAGE #3 - HOLE IN ONE - $5K (Dave has done) - Minimum 161 black, 151 red - …"
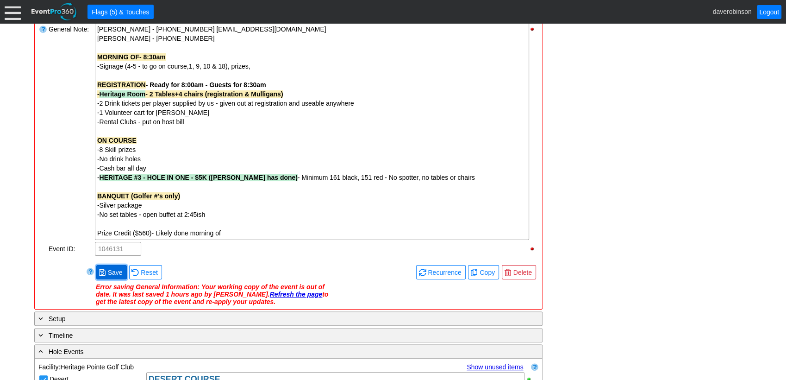
click at [113, 272] on span "Save" at bounding box center [115, 272] width 19 height 9
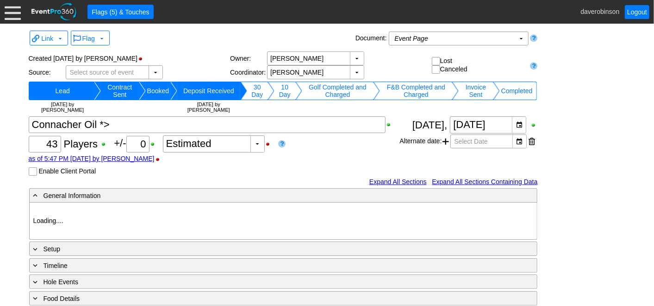
type input "Heritage Pointe Golf Club"
type input "Corporate Tournament"
type input "Scramble"
type input "X Over"
type input "Black"
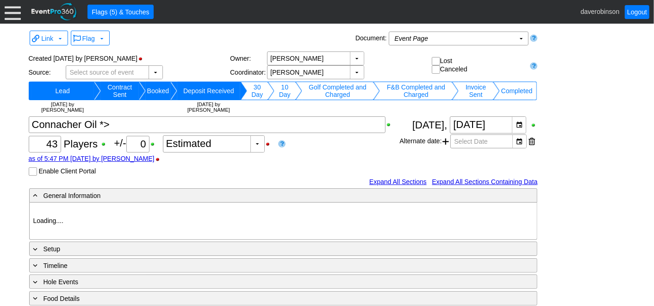
type input "Red"
type input "1179653"
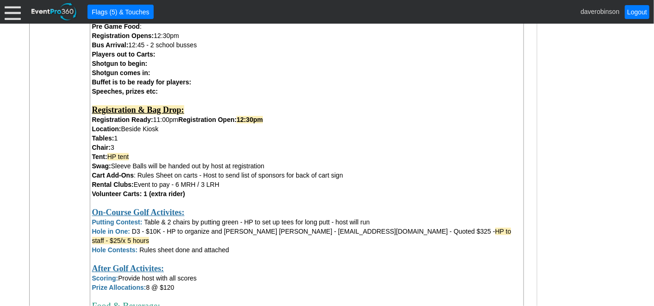
scroll to position [516, 0]
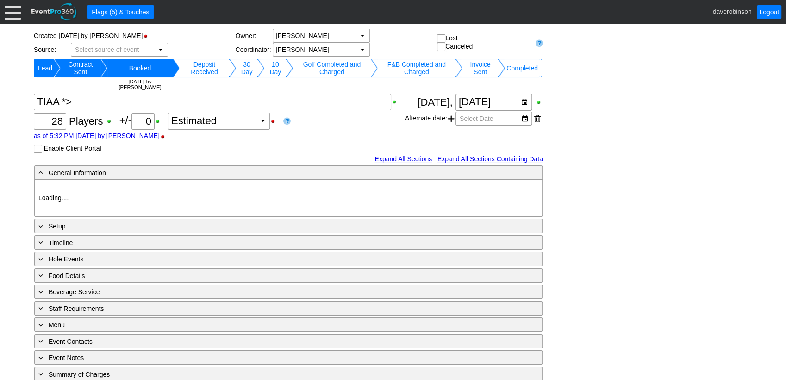
scroll to position [44, 0]
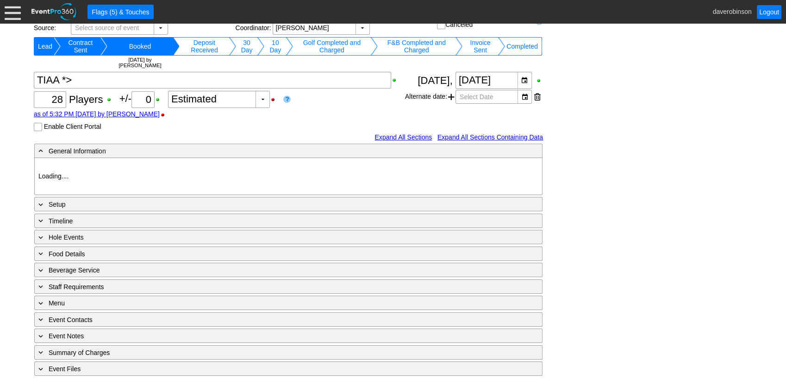
type input "Heritage Pointe Golf Club"
type input "Corporate Tournament"
type input "Scramble"
type input "Single Tee"
type input "Black"
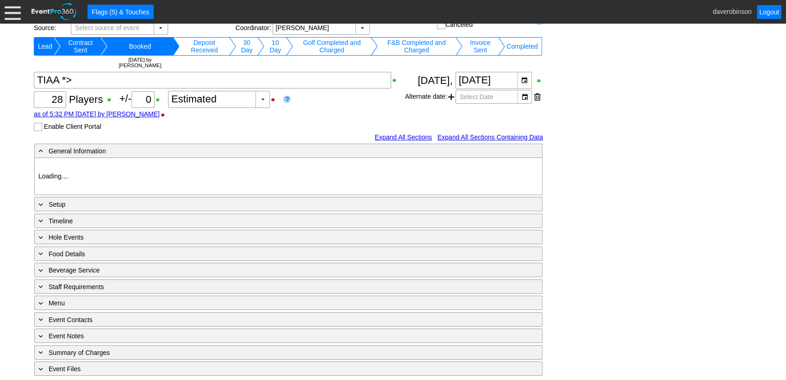
type input "Red"
type input "1046131"
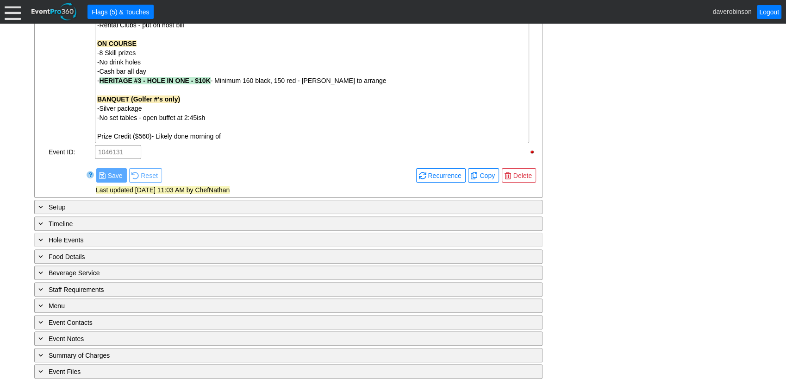
scroll to position [444, 0]
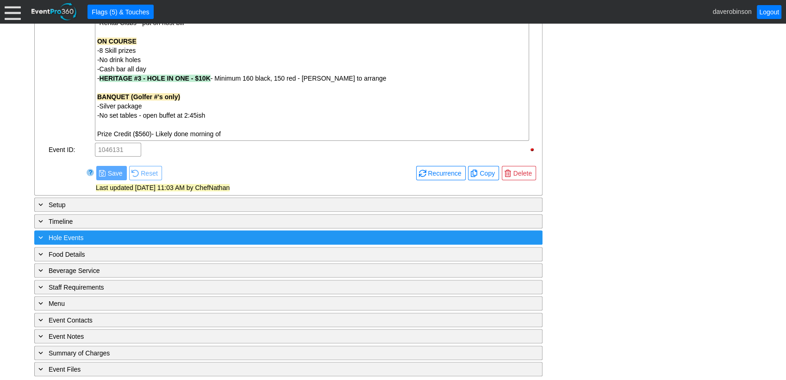
click at [41, 235] on span at bounding box center [41, 237] width 8 height 8
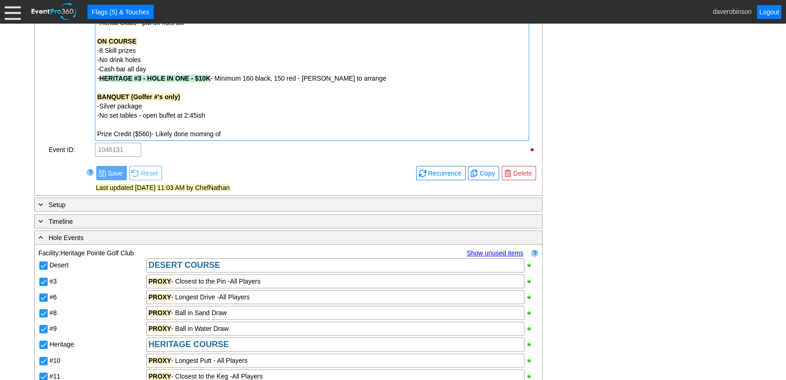
click at [353, 80] on div "- HERITAGE #3 - HOLE IN ONE - $10K - Minimum 160 black, 150 red - Dave to arran…" at bounding box center [312, 78] width 430 height 9
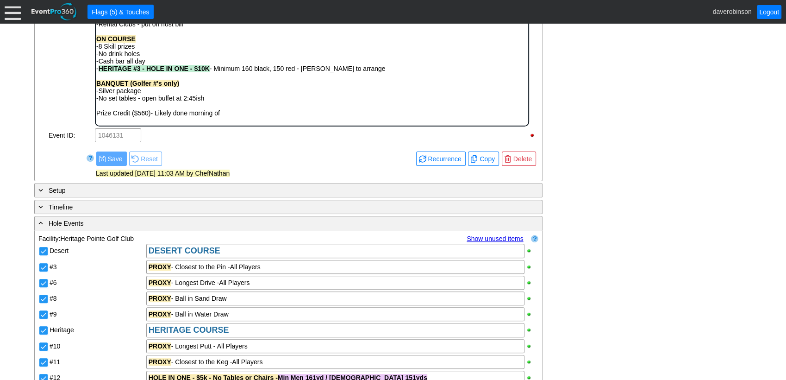
scroll to position [0, 0]
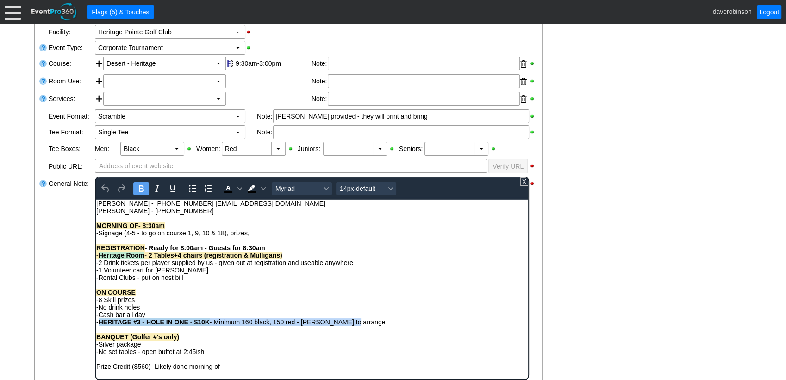
drag, startPoint x: 348, startPoint y: 322, endPoint x: 100, endPoint y: 322, distance: 248.1
click at [100, 322] on span "- HERITAGE #3 - HOLE IN ONE - $10K - Minimum 160 black, 150 red - Dave to arran…" at bounding box center [240, 321] width 289 height 7
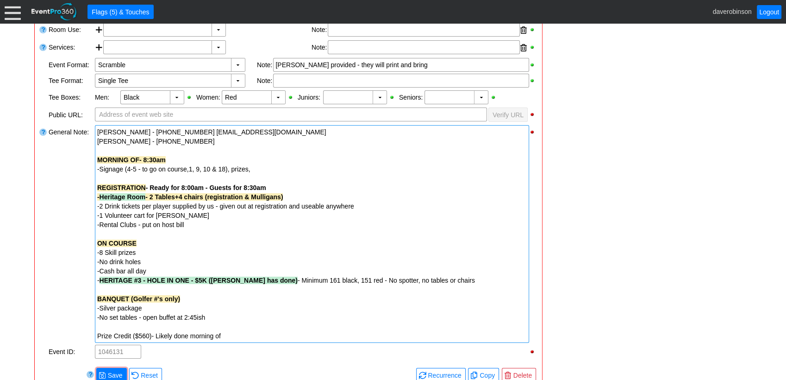
click at [294, 276] on span "- HERITAGE #3 - HOLE IN ONE - $5K (Dave has done) - Minimum 161 black, 151 red …" at bounding box center [286, 279] width 378 height 7
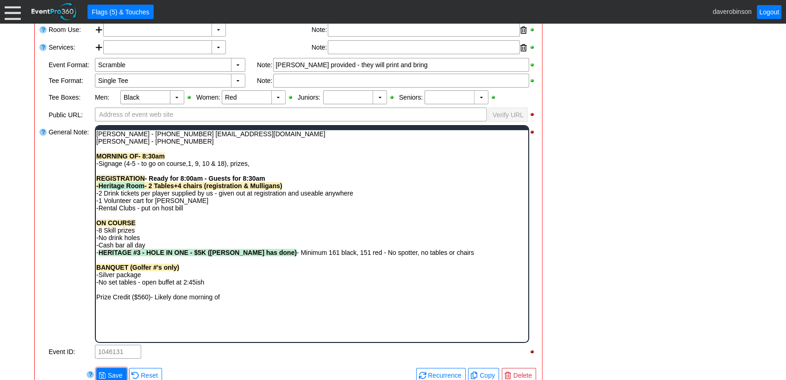
scroll to position [0, 0]
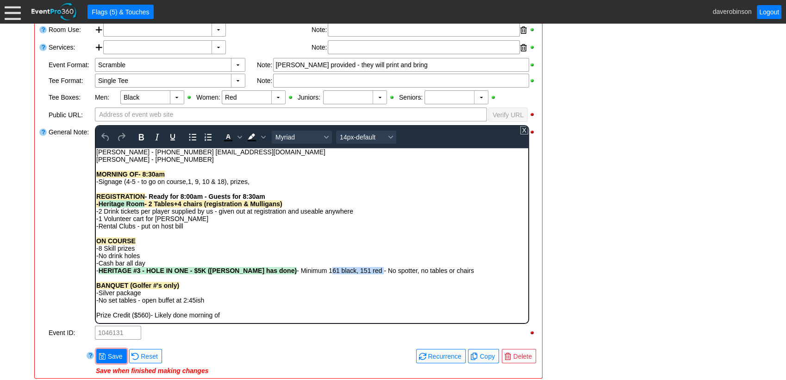
drag, startPoint x: 292, startPoint y: 267, endPoint x: 345, endPoint y: 269, distance: 53.3
click at [345, 269] on span "- HERITAGE #3 - HOLE IN ONE - $5K (Dave has done) - Minimum 161 black, 151 red …" at bounding box center [285, 269] width 378 height 7
click at [138, 138] on icon "Bold" at bounding box center [141, 136] width 11 height 11
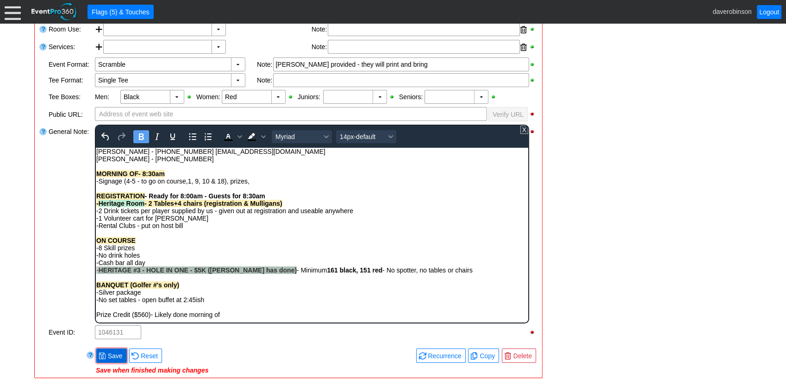
click at [112, 350] on div "Remove all highlights Facility: ▼ Χ Heritage Pointe Golf Club Event Type: ▼ Χ C…" at bounding box center [288, 168] width 500 height 410
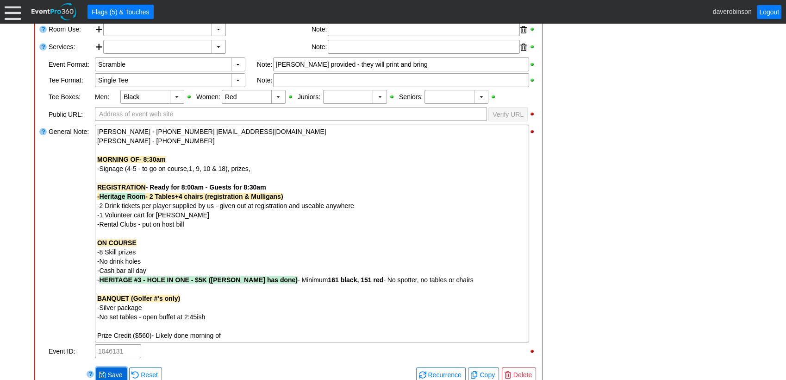
click at [106, 367] on span "● Save" at bounding box center [111, 374] width 31 height 14
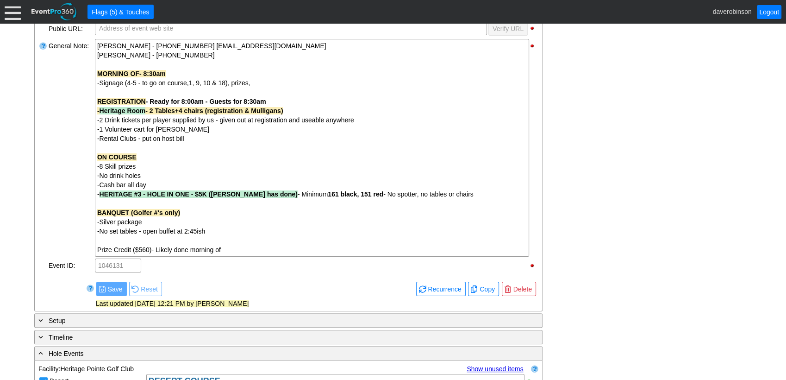
scroll to position [345, 0]
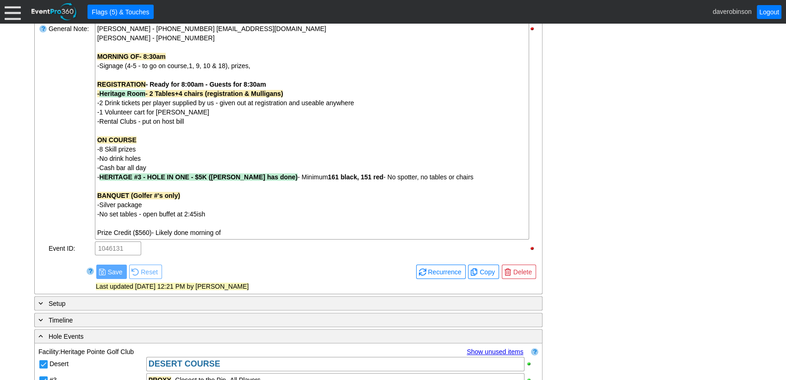
click at [30, 180] on div "Link ▼ Flag ▼ Document: Event Page Χ ▼ ● Print or PDF E-Sign ▼ Insert ▼ Save ▼ ▼" at bounding box center [393, 202] width 786 height 356
click at [104, 268] on span at bounding box center [102, 271] width 7 height 7
click at [597, 287] on div "- General Information ▼ Loading.... Remove all highlights Facility: ▼ Χ Heritag…" at bounding box center [392, 262] width 723 height 841
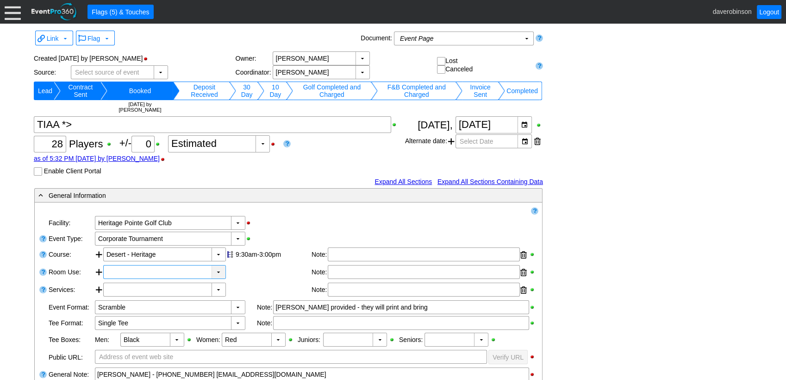
click at [218, 275] on div "▼" at bounding box center [219, 271] width 14 height 13
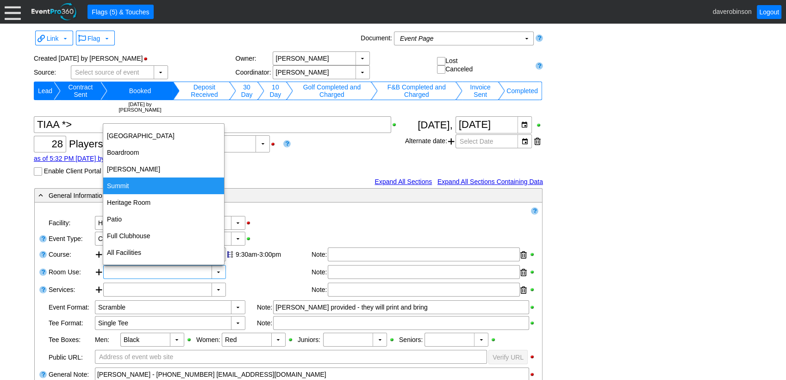
click at [123, 187] on div "Summit" at bounding box center [163, 185] width 121 height 17
type input "Summit"
type input "0:00"
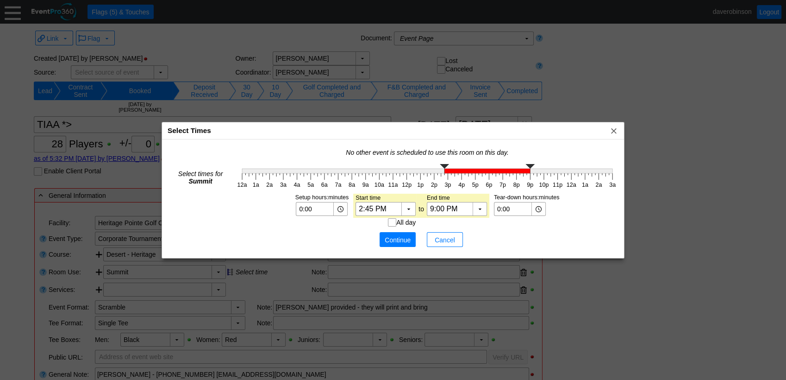
type input "2:30 PM"
click at [440, 182] on g "12a 1a 2a 3a 4a 5a 6a 7a 8a 9a 10a 11a 12p 1p 2p 3p 4p 5p 6p 7p 8p 9p 10p 11p 1…" at bounding box center [427, 177] width 384 height 30
drag, startPoint x: 529, startPoint y: 168, endPoint x: 504, endPoint y: 173, distance: 25.1
click at [504, 173] on g "12a 1a 2a 3a 4a 5a 6a 7a 8a 9a 10a 11a 12p 1p 2p 3p 4p 5p 6p 7p 8p 9p 10p 11p 1…" at bounding box center [427, 177] width 384 height 30
type input "4:30 PM"
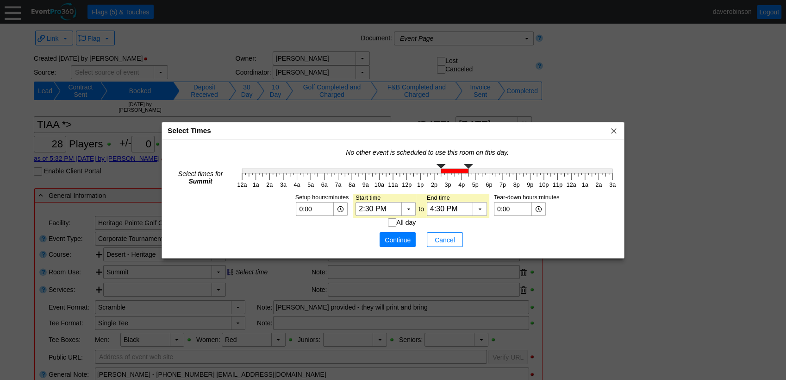
click at [469, 182] on g "12a 1a 2a 3a 4a 5a 6a 7a 8a 9a 10a 11a 12p 1p 2p 3p 4p 5p 6p 7p 8p 9p 10p 11p 1…" at bounding box center [427, 177] width 384 height 30
click at [400, 239] on span "Continue" at bounding box center [398, 239] width 28 height 9
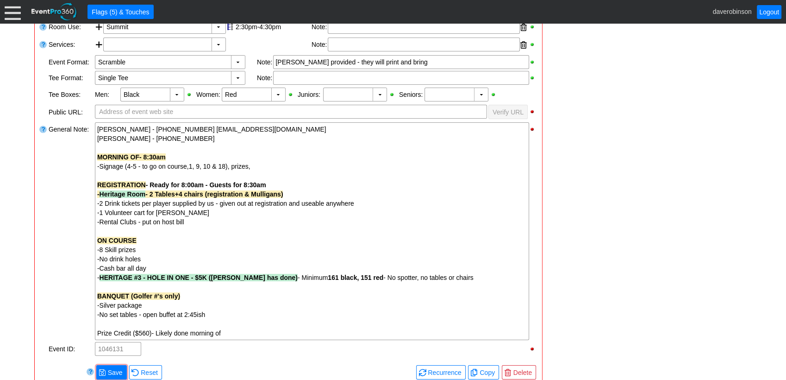
scroll to position [360, 0]
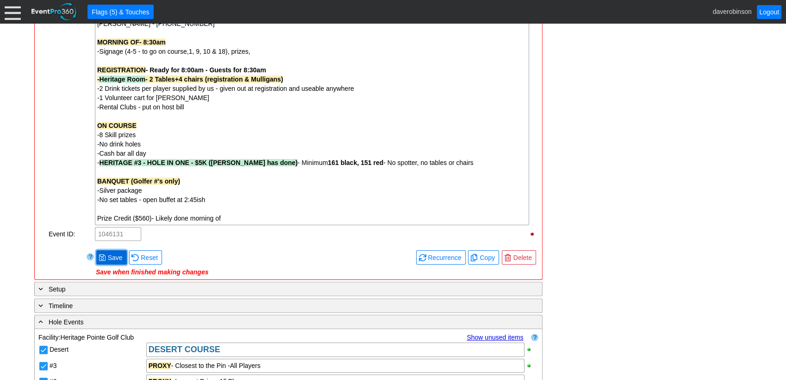
click at [123, 254] on span "Save" at bounding box center [115, 257] width 19 height 9
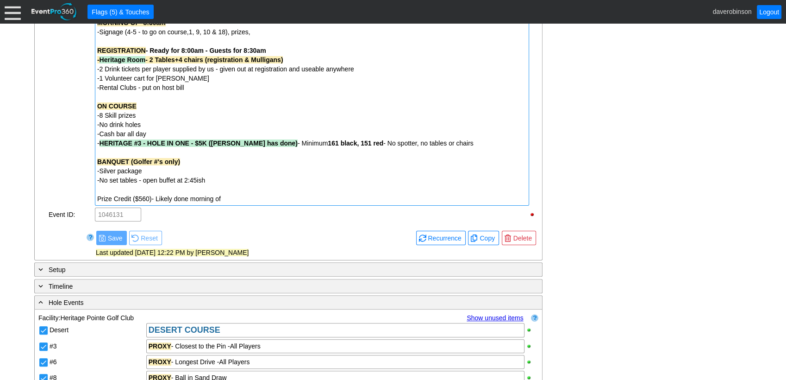
scroll to position [411, 0]
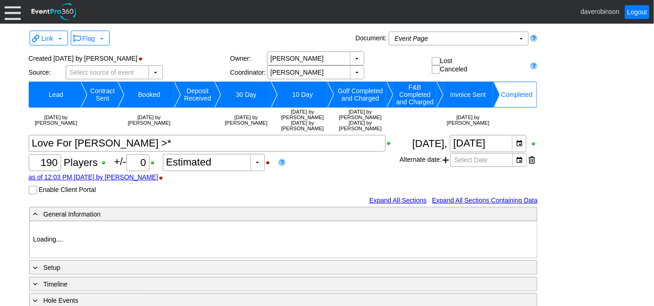
type input "Heritage Pointe Golf Club"
type input "Corporate Tournament"
type input "Scramble"
type input "Shotgun"
type input "Black"
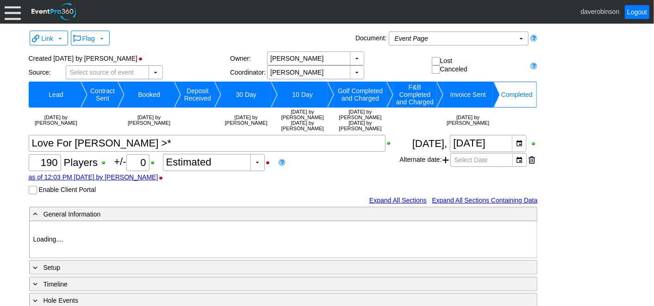
type input "Red"
type input "845925"
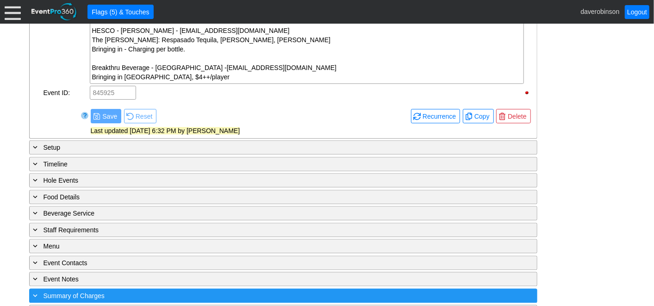
click at [75, 292] on span "Summary of Charges" at bounding box center [74, 295] width 61 height 7
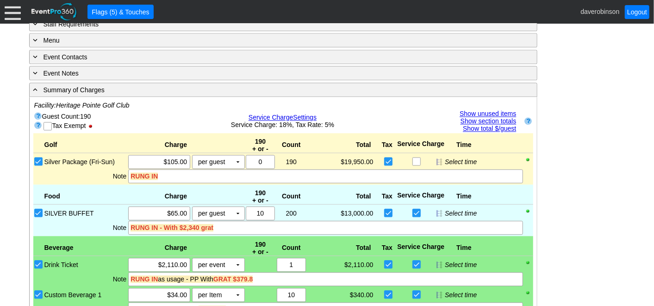
scroll to position [1240, 0]
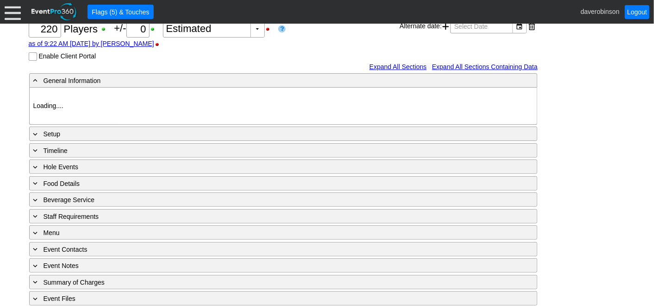
type input "Heritage Pointe Golf Club"
type input "Corporate Tournament"
type input "Scramble"
type input "Shotgun"
type input "Black"
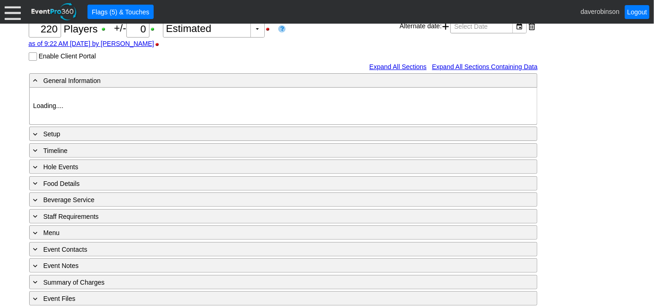
type input "Red"
type input "1033575"
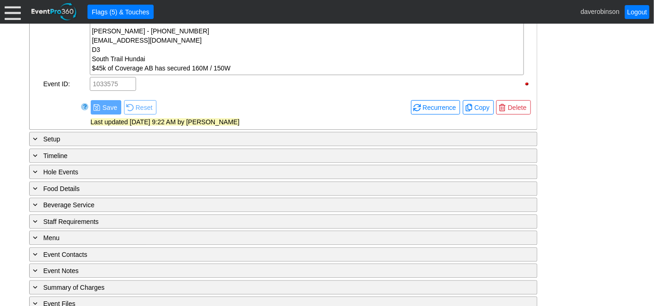
scroll to position [1207, 0]
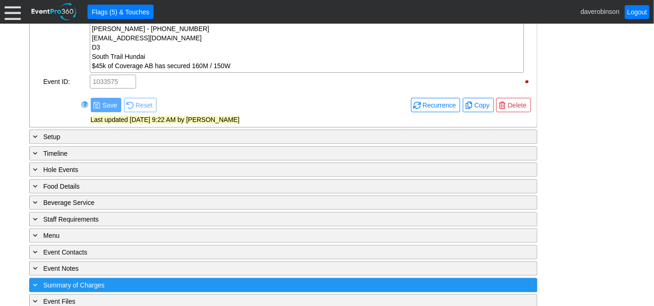
click at [34, 280] on span at bounding box center [35, 284] width 8 height 8
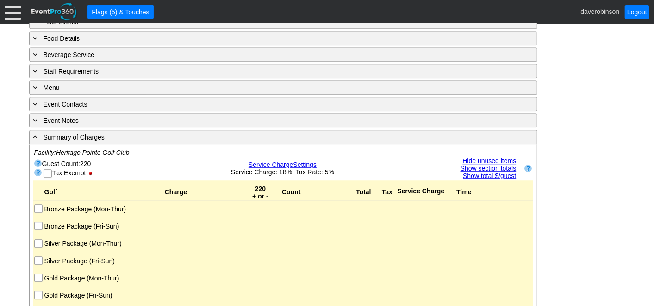
scroll to position [1361, 0]
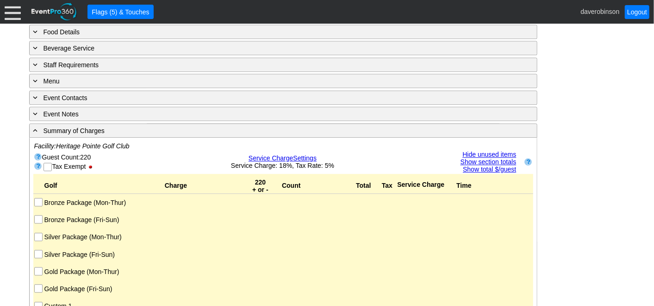
click at [37, 250] on input "Silver Package (Fri-Sun)" at bounding box center [39, 254] width 9 height 9
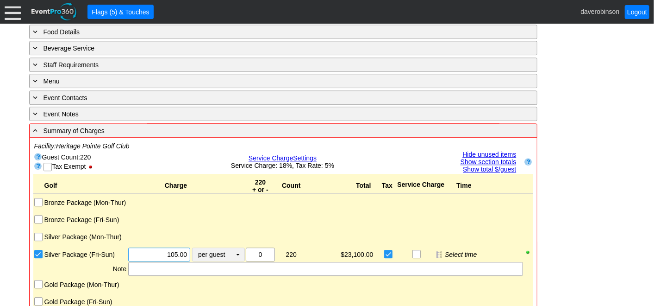
drag, startPoint x: 153, startPoint y: 241, endPoint x: 199, endPoint y: 244, distance: 45.5
click at [199, 247] on div "Χ 105.00 per guest Χ ▼ Upcharge" at bounding box center [186, 254] width 118 height 14
type input "$110.00"
click at [372, 212] on div at bounding box center [342, 218] width 71 height 12
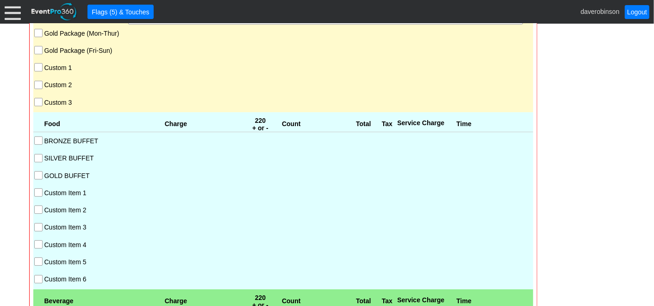
scroll to position [1619, 0]
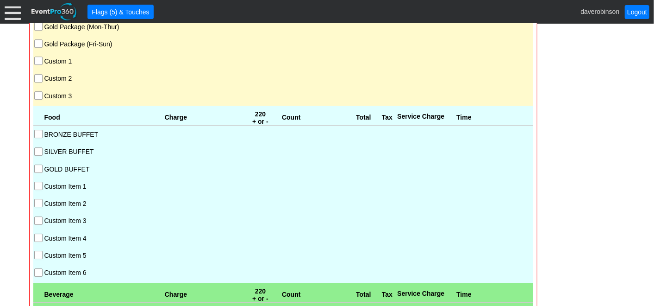
click at [41, 148] on input "SILVER BUFFET" at bounding box center [39, 152] width 9 height 9
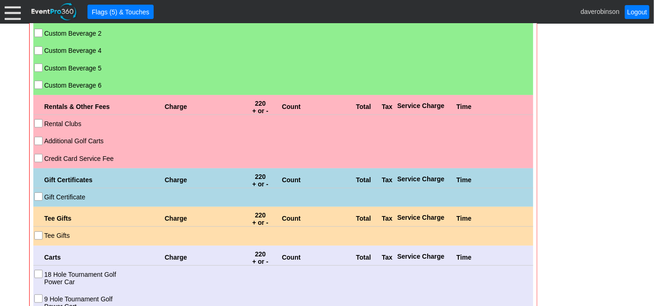
scroll to position [2133, 0]
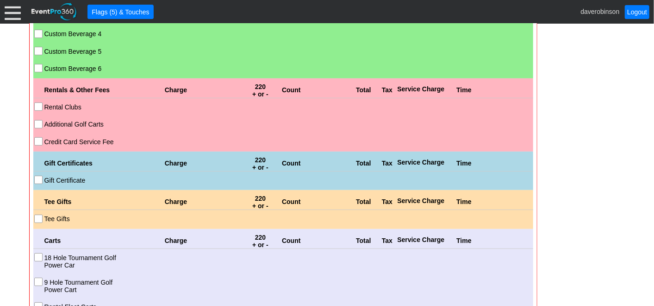
click at [37, 253] on input "18 Hole Tournament Golf Power Car" at bounding box center [39, 257] width 9 height 9
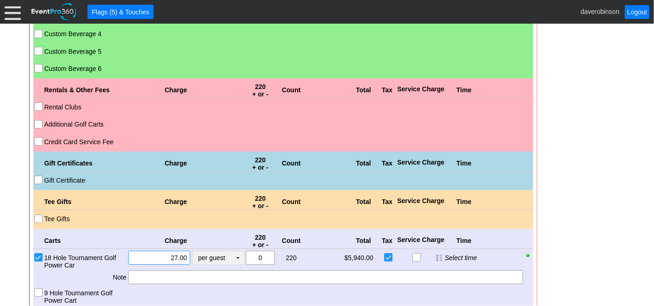
drag, startPoint x: 161, startPoint y: 250, endPoint x: 195, endPoint y: 247, distance: 34.4
click at [195, 250] on div "Χ 27.00 per guest Χ ▼ Upcharge" at bounding box center [186, 259] width 118 height 19
type input "$27.50"
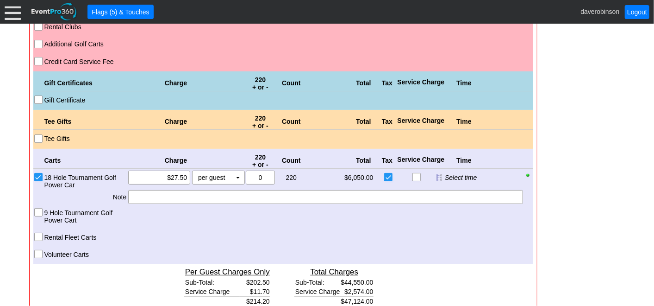
scroll to position [2236, 0]
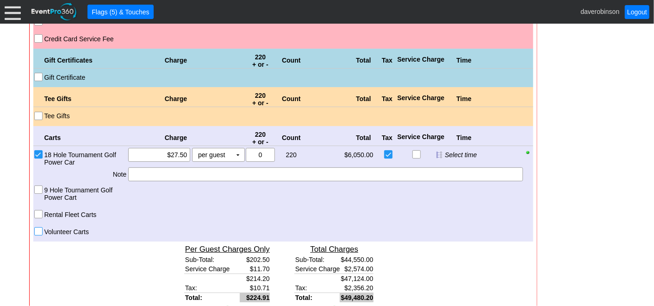
click at [37, 227] on input "Volunteer Carts" at bounding box center [39, 231] width 9 height 9
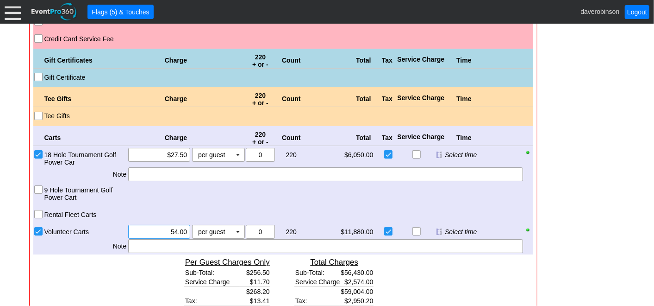
drag, startPoint x: 158, startPoint y: 222, endPoint x: 209, endPoint y: 225, distance: 51.4
click at [209, 225] on div "Χ 54.00 per guest Χ ▼ Upcharge" at bounding box center [186, 232] width 118 height 14
click at [238, 225] on td "▼" at bounding box center [237, 231] width 13 height 13
type input "$50.00"
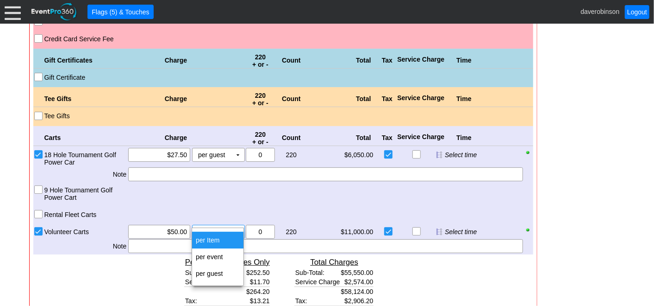
drag, startPoint x: 230, startPoint y: 234, endPoint x: 236, endPoint y: 233, distance: 6.1
click at [229, 235] on td "per Item" at bounding box center [217, 239] width 51 height 17
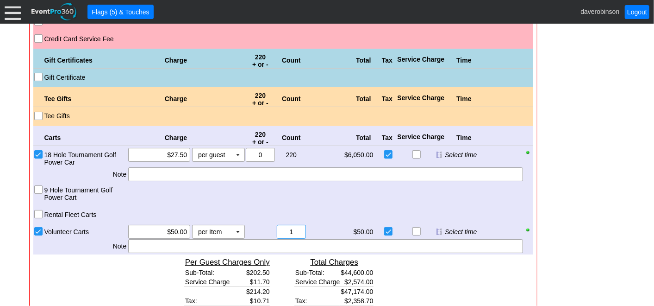
click at [298, 225] on input "1" at bounding box center [291, 231] width 23 height 13
type input "10"
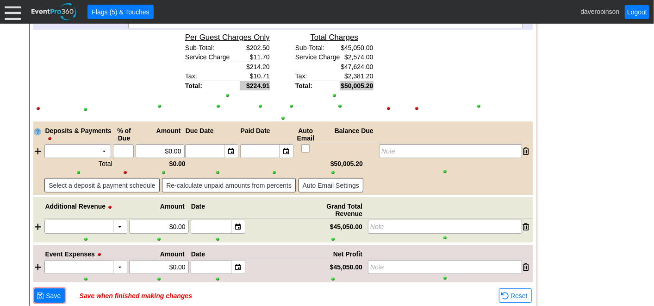
scroll to position [2477, 0]
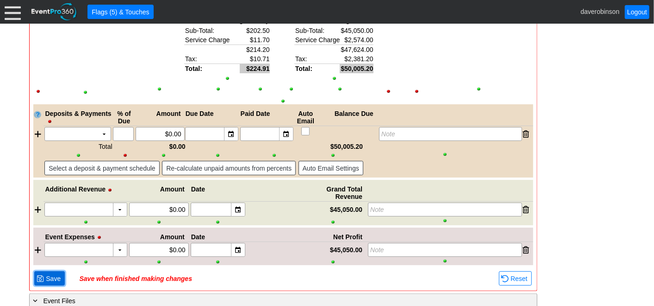
click at [57, 274] on span "Save" at bounding box center [53, 278] width 19 height 9
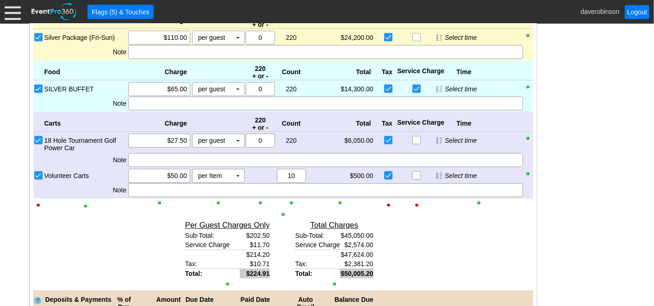
scroll to position [1526, 0]
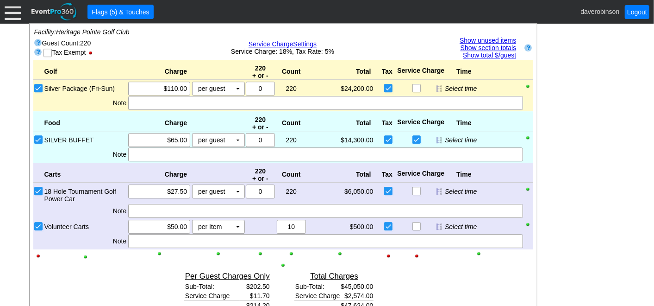
drag, startPoint x: 155, startPoint y: 95, endPoint x: 154, endPoint y: 103, distance: 8.4
click at [155, 268] on div "Total $/Guest Sub-Total: $204.77 Service Charge $11.70 $216.47 Tax: $10.82 Tota…" at bounding box center [119, 304] width 104 height 72
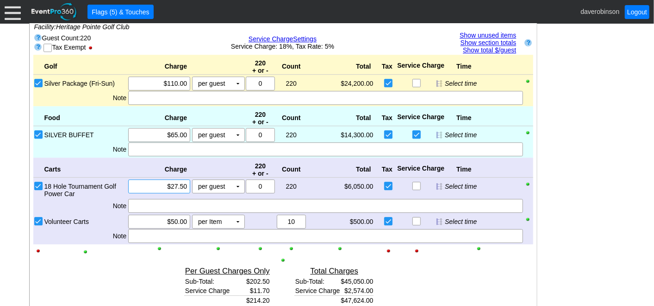
scroll to position [1475, 0]
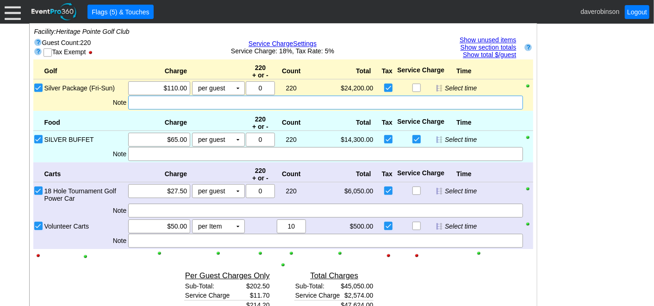
click at [169, 97] on div at bounding box center [325, 102] width 394 height 14
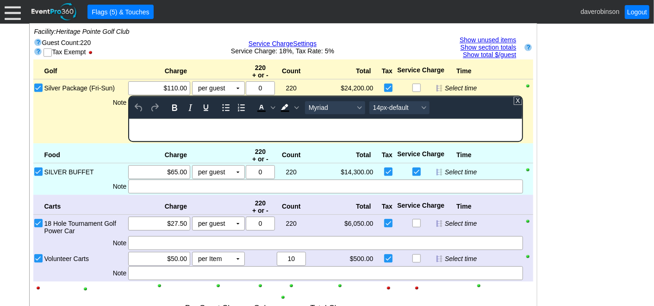
scroll to position [0, 0]
drag, startPoint x: 166, startPoint y: 125, endPoint x: 329, endPoint y: 215, distance: 185.9
click at [129, 120] on html "RUNG IN" at bounding box center [325, 124] width 393 height 12
click at [177, 102] on icon "Bold" at bounding box center [174, 107] width 11 height 11
click at [295, 105] on icon "Background color Black" at bounding box center [296, 107] width 5 height 5
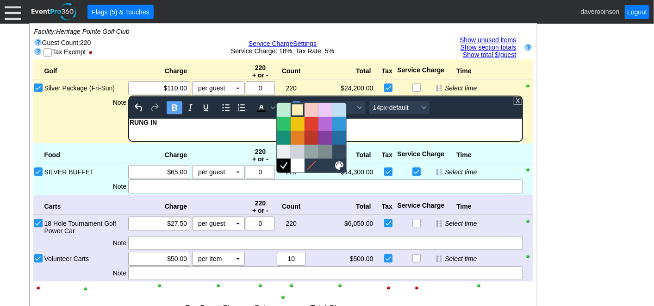
click at [298, 110] on div at bounding box center [297, 109] width 11 height 11
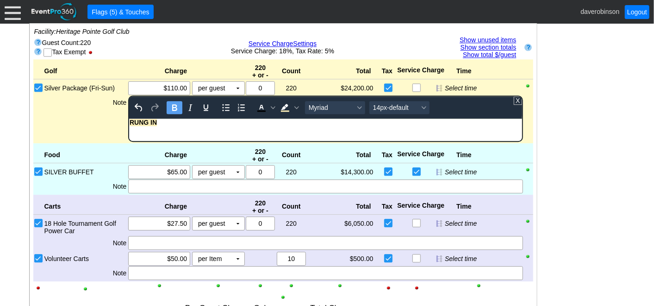
click at [101, 118] on div "Golf Charge 220 + or - Count Total Tax Service Charge Time Bronze Package (Mon-…" at bounding box center [283, 215] width 500 height 313
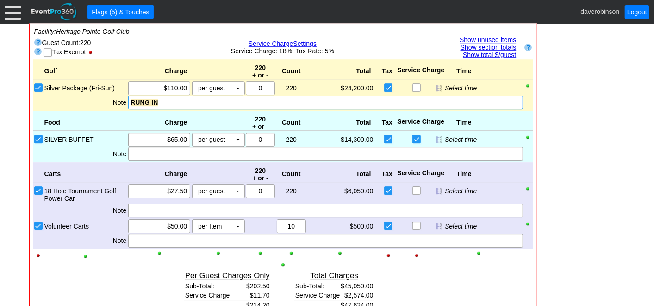
click at [164, 98] on div "RUNG IN" at bounding box center [326, 102] width 390 height 9
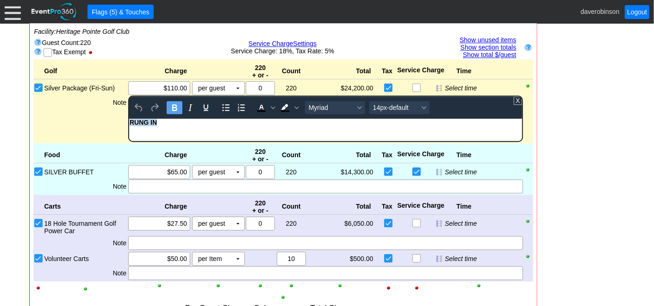
drag, startPoint x: 163, startPoint y: 125, endPoint x: 95, endPoint y: 119, distance: 68.7
click at [129, 119] on html "RUNG IN" at bounding box center [325, 124] width 393 height 12
copy strong "RUNG IN"
click at [140, 177] on div "Golf Charge 220 + or - Count Total Tax Service Charge Time Bronze Package (Mon-…" at bounding box center [283, 215] width 500 height 313
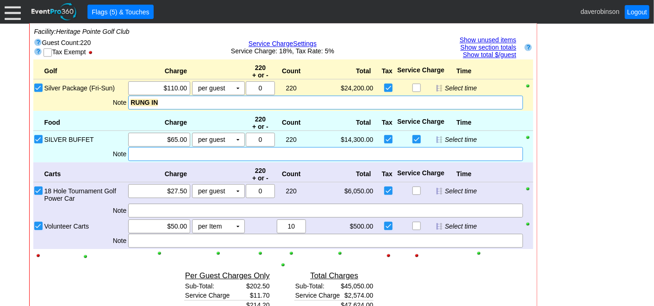
click at [144, 147] on div at bounding box center [325, 154] width 394 height 14
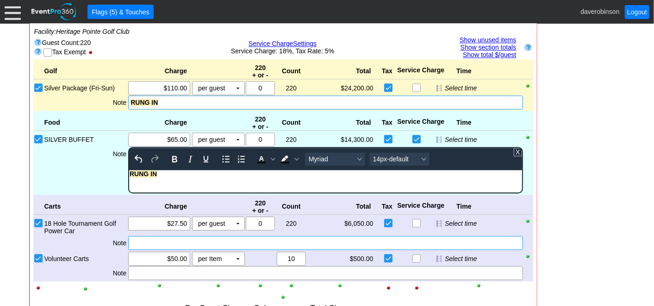
click at [151, 234] on div "Carts Charge 220 + or - Count Total Tax Service Charge Time 18 Hole Tournament …" at bounding box center [283, 237] width 500 height 87
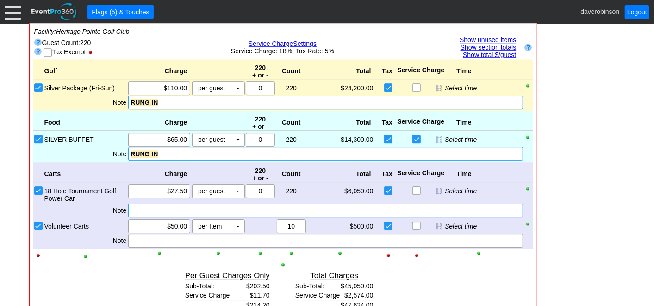
click at [147, 203] on div at bounding box center [325, 210] width 394 height 14
click at [152, 263] on div "Golf Charge 220 + or - Count Total Tax Service Charge Time Bronze Package (Mon-…" at bounding box center [283, 199] width 500 height 281
click at [144, 233] on div at bounding box center [325, 240] width 394 height 14
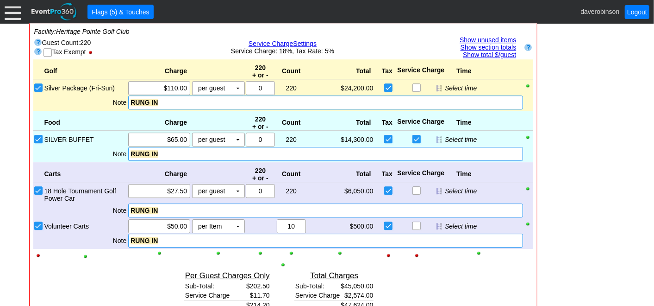
click at [182, 149] on div "RUNG IN" at bounding box center [326, 153] width 390 height 9
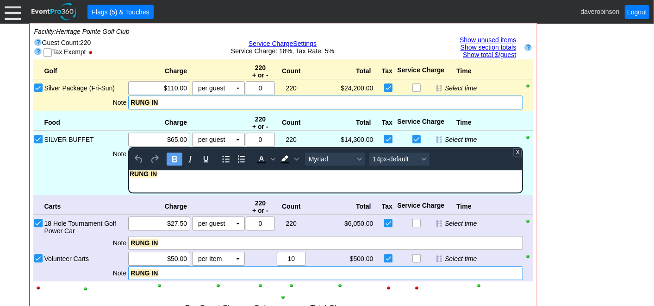
click at [188, 172] on div "RUNG IN" at bounding box center [326, 172] width 392 height 7
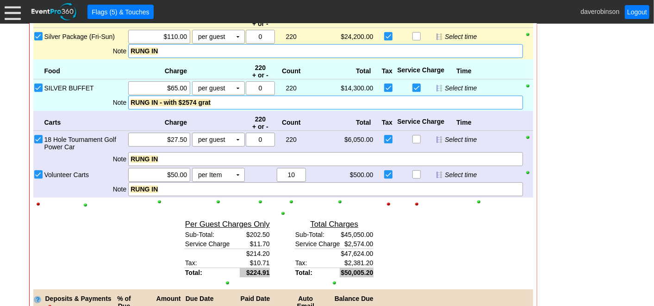
click at [88, 115] on div "Golf Charge 220 + or - Count Total Tax Service Charge Time Bronze Package (Mon-…" at bounding box center [283, 148] width 500 height 281
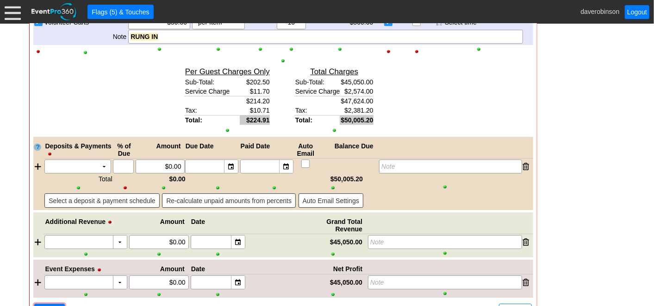
scroll to position [1681, 0]
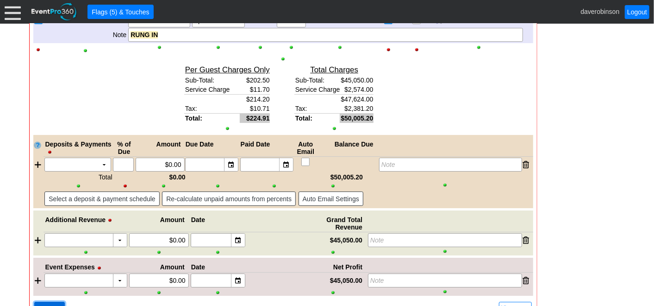
click at [49, 304] on span "● Save" at bounding box center [50, 309] width 26 height 10
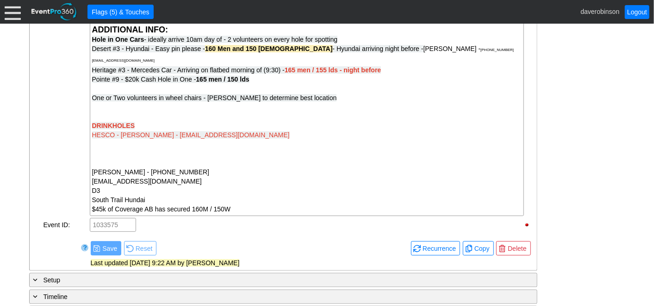
scroll to position [1012, 0]
